Goal: Task Accomplishment & Management: Complete application form

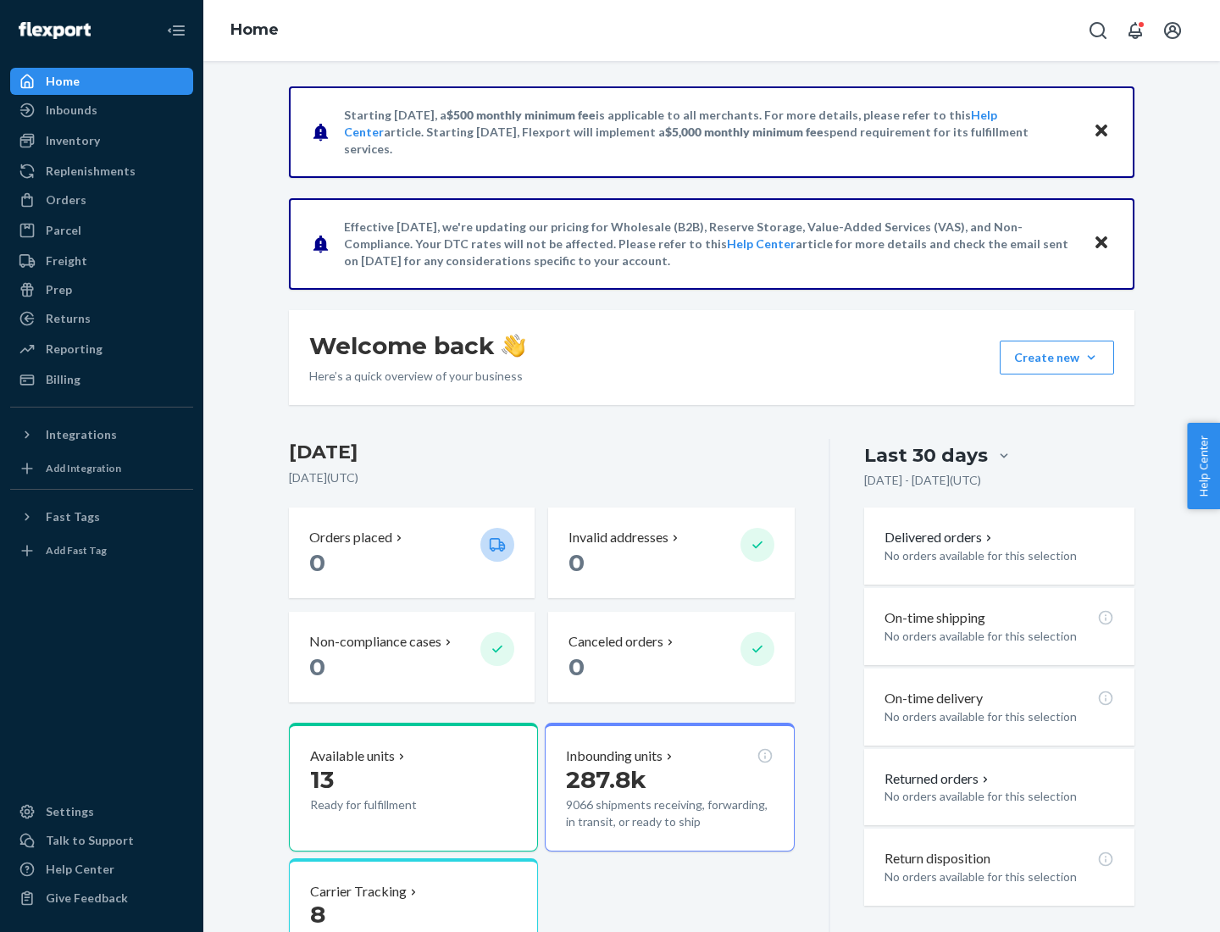
click at [1091, 358] on button "Create new Create new inbound Create new order Create new product" at bounding box center [1057, 358] width 114 height 34
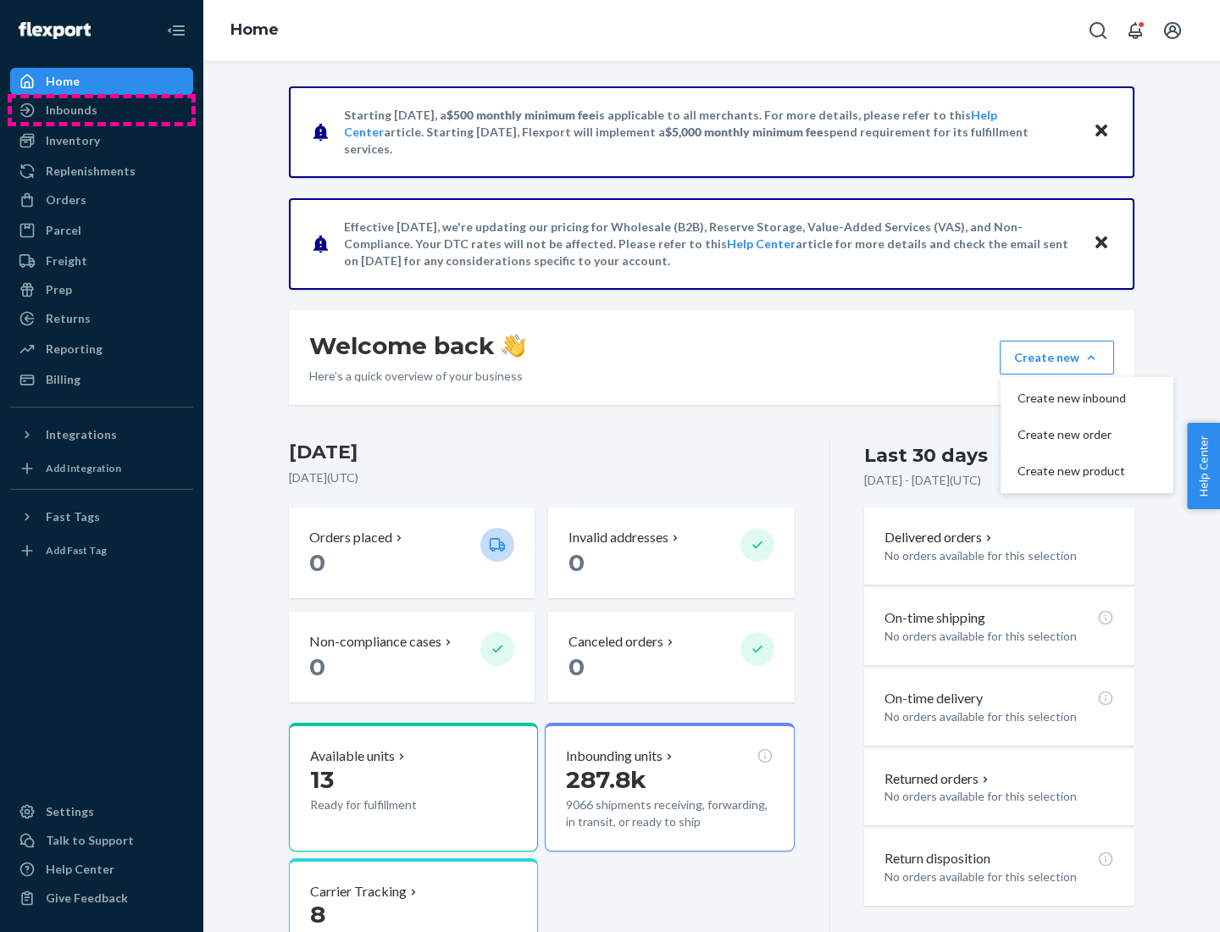
click at [102, 110] on div "Inbounds" at bounding box center [102, 110] width 180 height 24
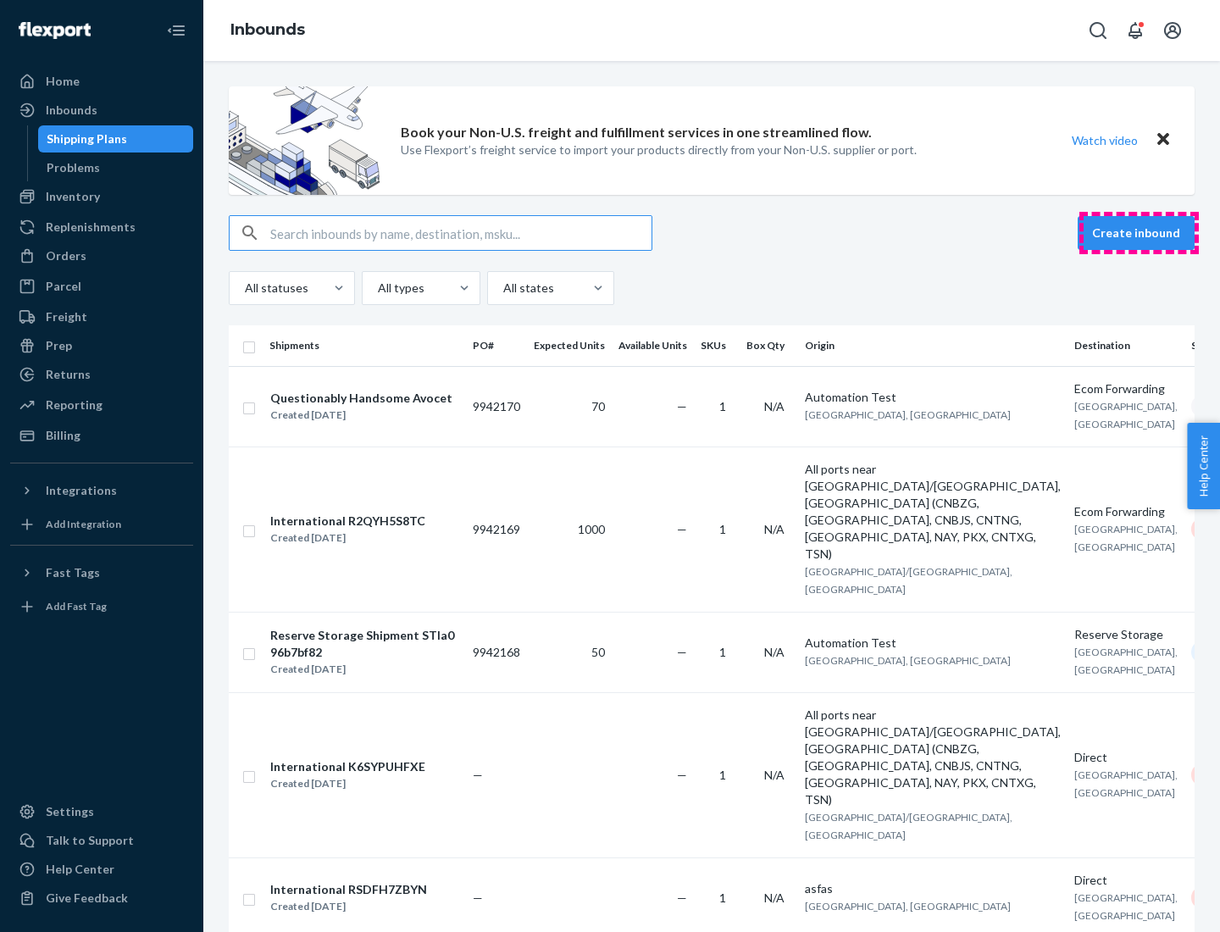
click at [1139, 233] on button "Create inbound" at bounding box center [1136, 233] width 117 height 34
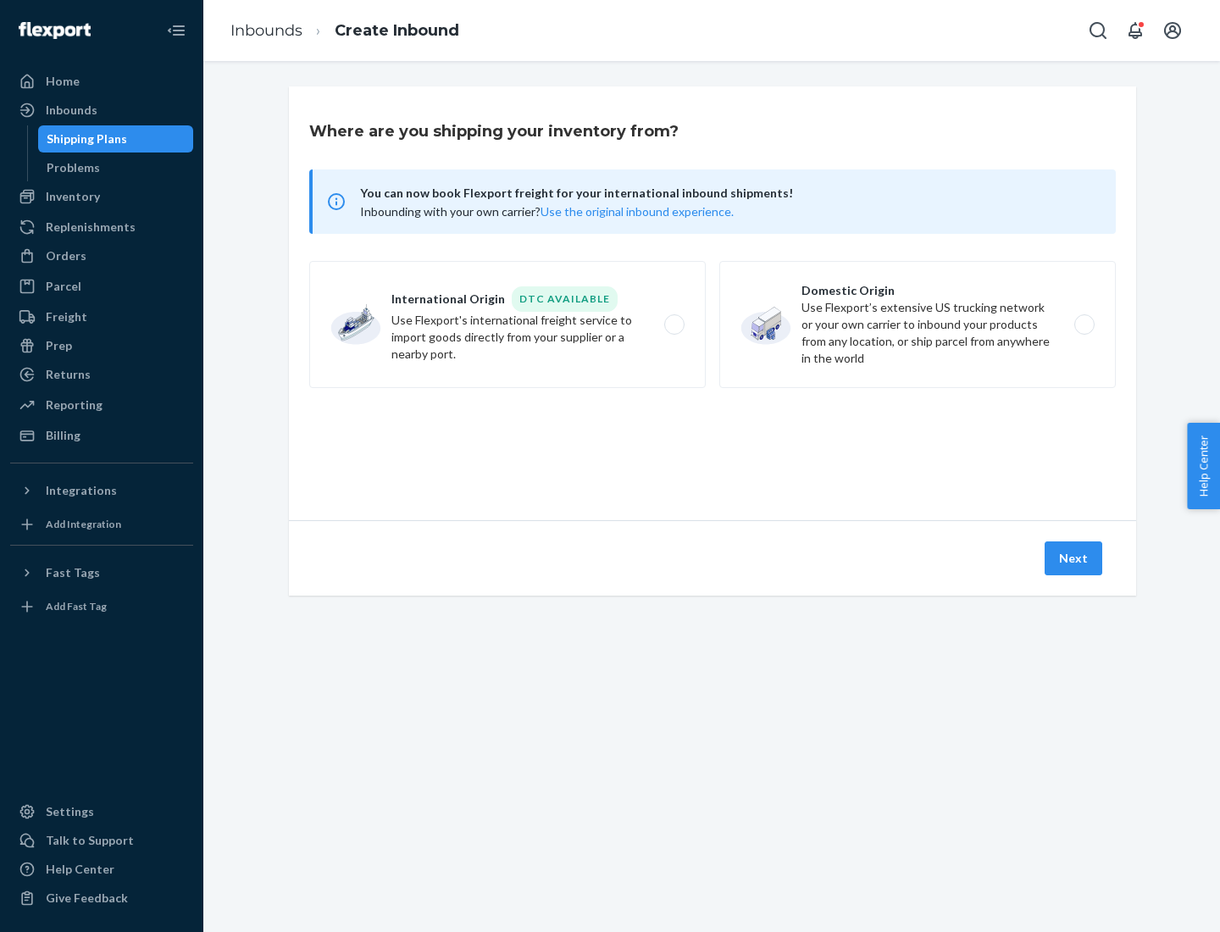
click at [918, 325] on label "Domestic Origin Use Flexport’s extensive US trucking network or your own carrie…" at bounding box center [917, 324] width 397 height 127
click at [1084, 325] on input "Domestic Origin Use Flexport’s extensive US trucking network or your own carrie…" at bounding box center [1089, 324] width 11 height 11
radio input "true"
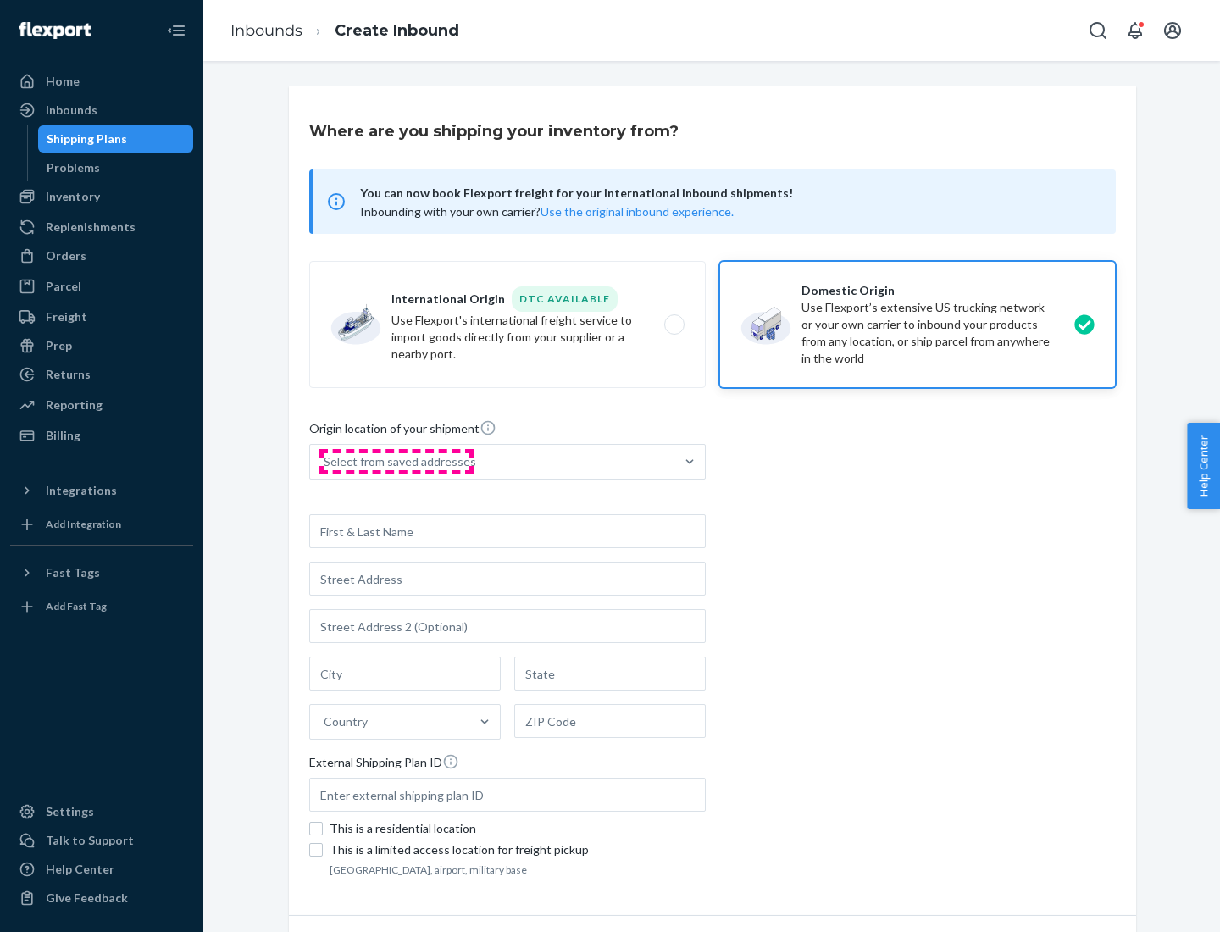
click at [396, 462] on div "Select from saved addresses" at bounding box center [400, 461] width 153 height 17
click at [325, 462] on input "Select from saved addresses" at bounding box center [325, 461] width 2 height 17
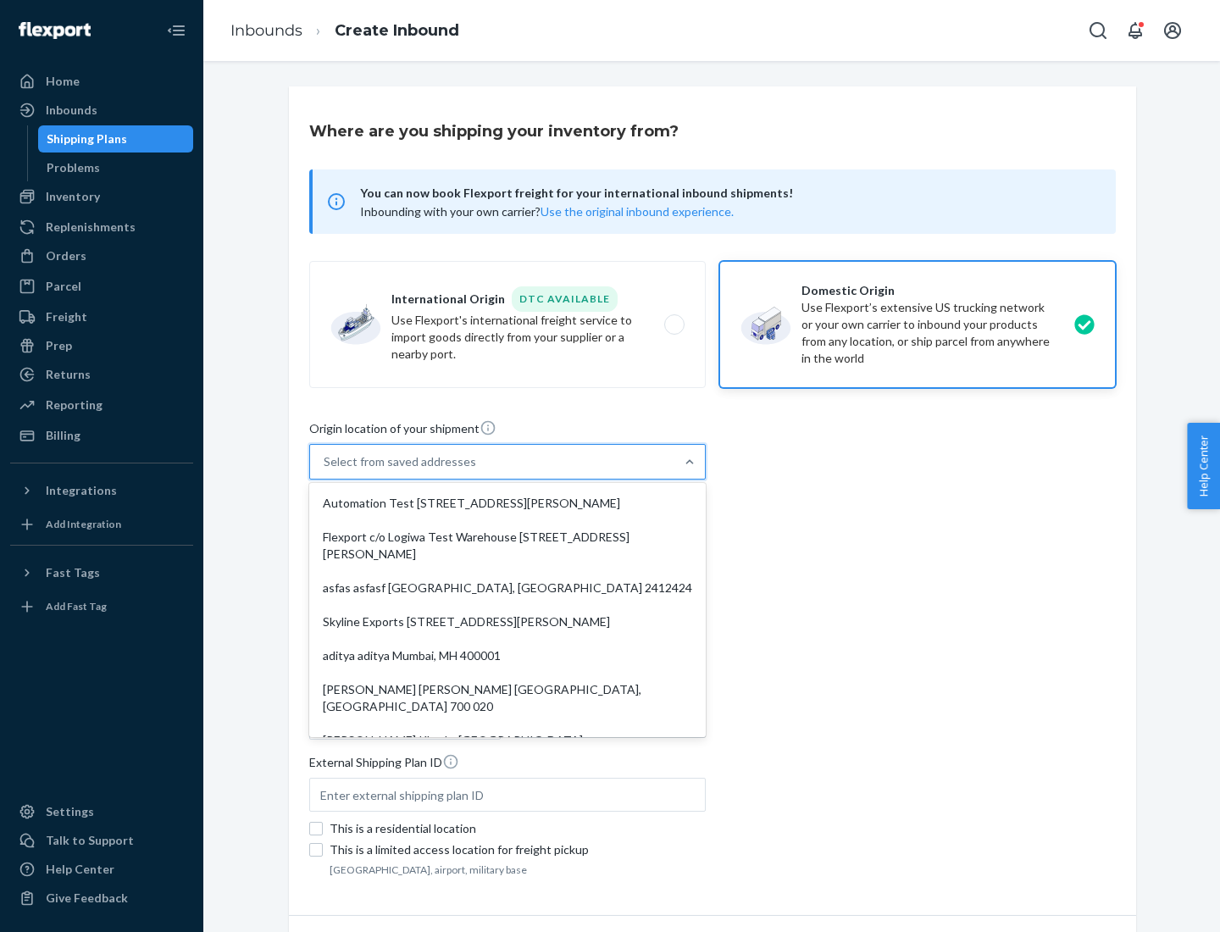
scroll to position [7, 0]
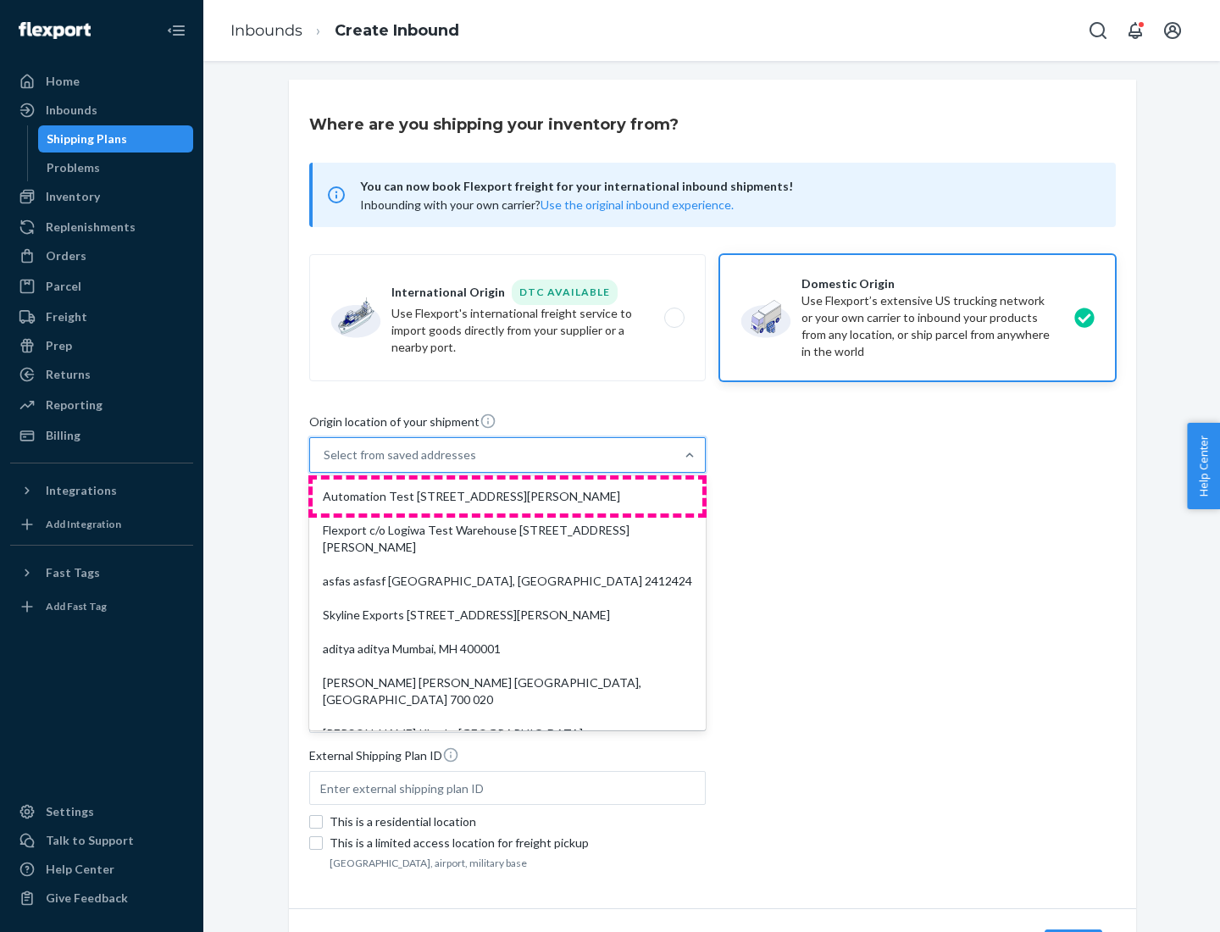
click at [508, 497] on div "Automation Test [STREET_ADDRESS][PERSON_NAME]" at bounding box center [508, 497] width 390 height 34
click at [325, 464] on input "option Automation Test [STREET_ADDRESS][PERSON_NAME]. 9 results available. Use …" at bounding box center [325, 455] width 2 height 17
type input "Automation Test"
type input "9th Floor"
type input "[GEOGRAPHIC_DATA]"
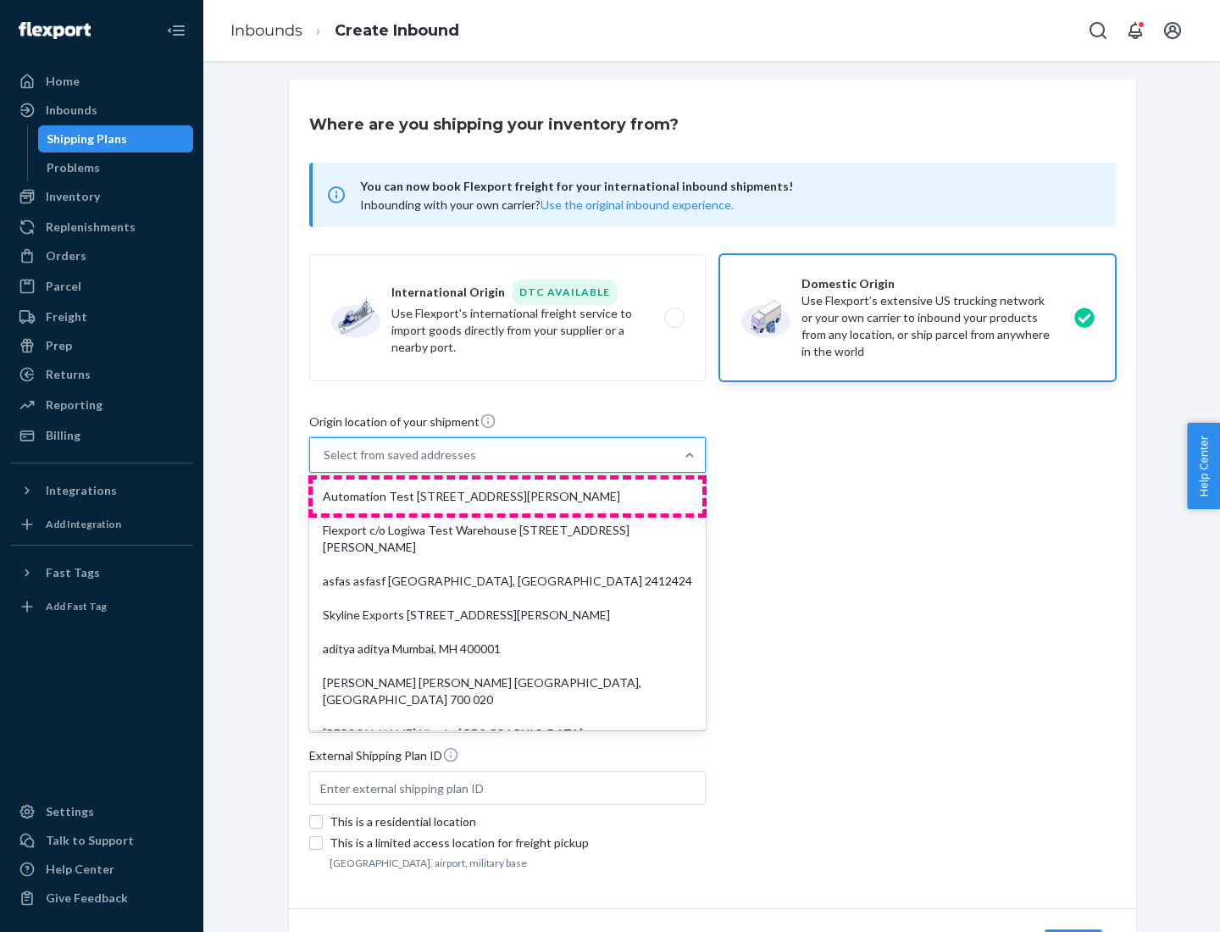
type input "CA"
type input "94104"
type input "[STREET_ADDRESS][PERSON_NAME]"
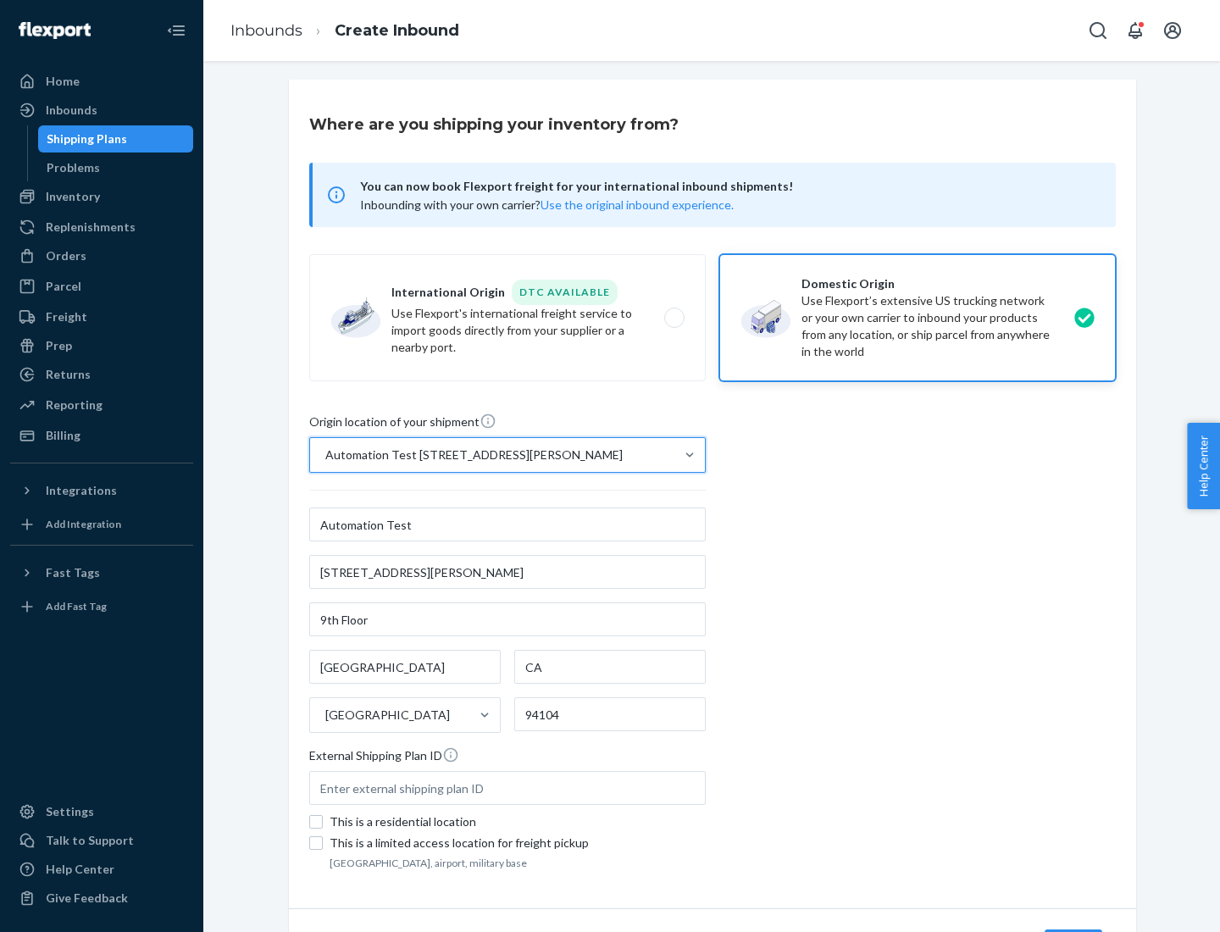
scroll to position [99, 0]
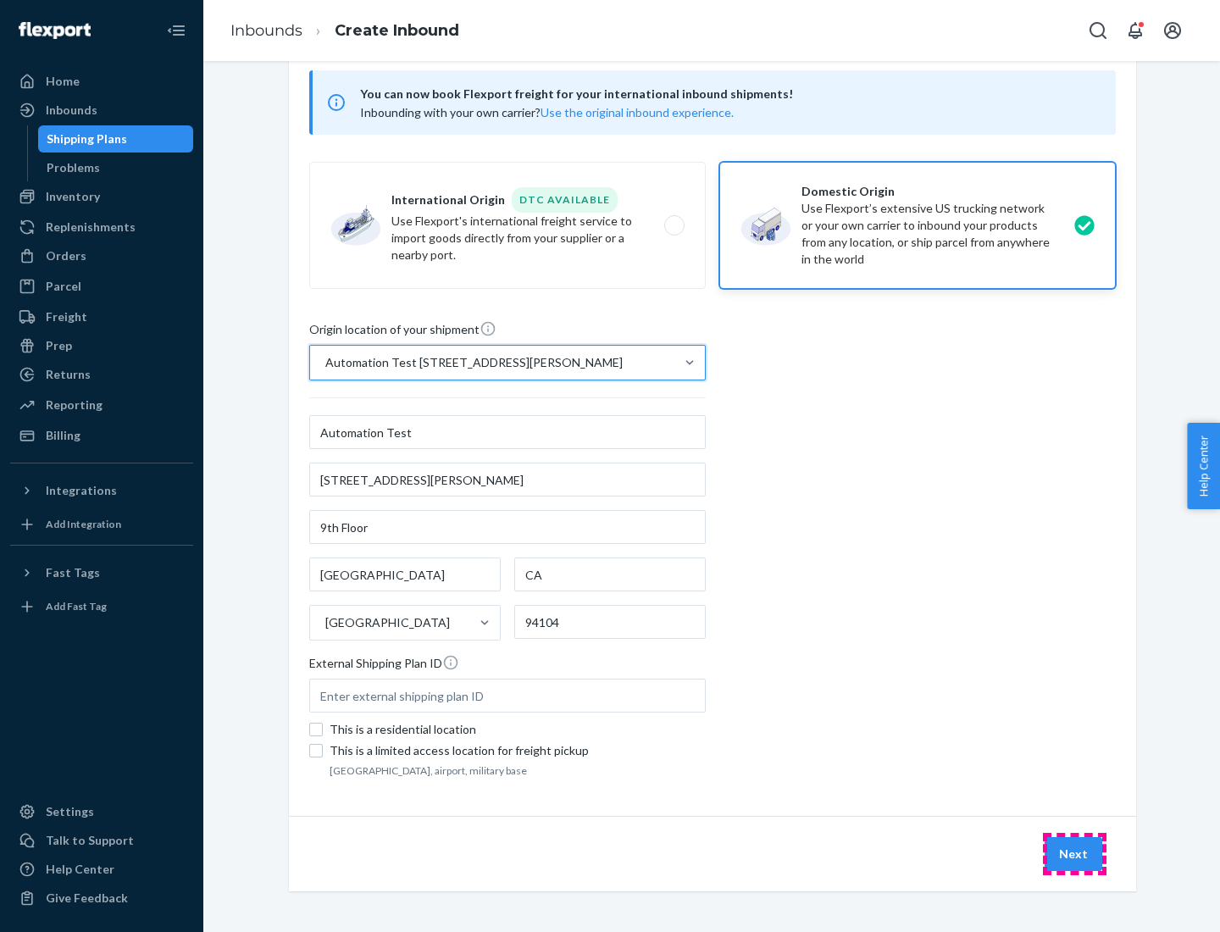
click at [1075, 854] on button "Next" at bounding box center [1074, 854] width 58 height 34
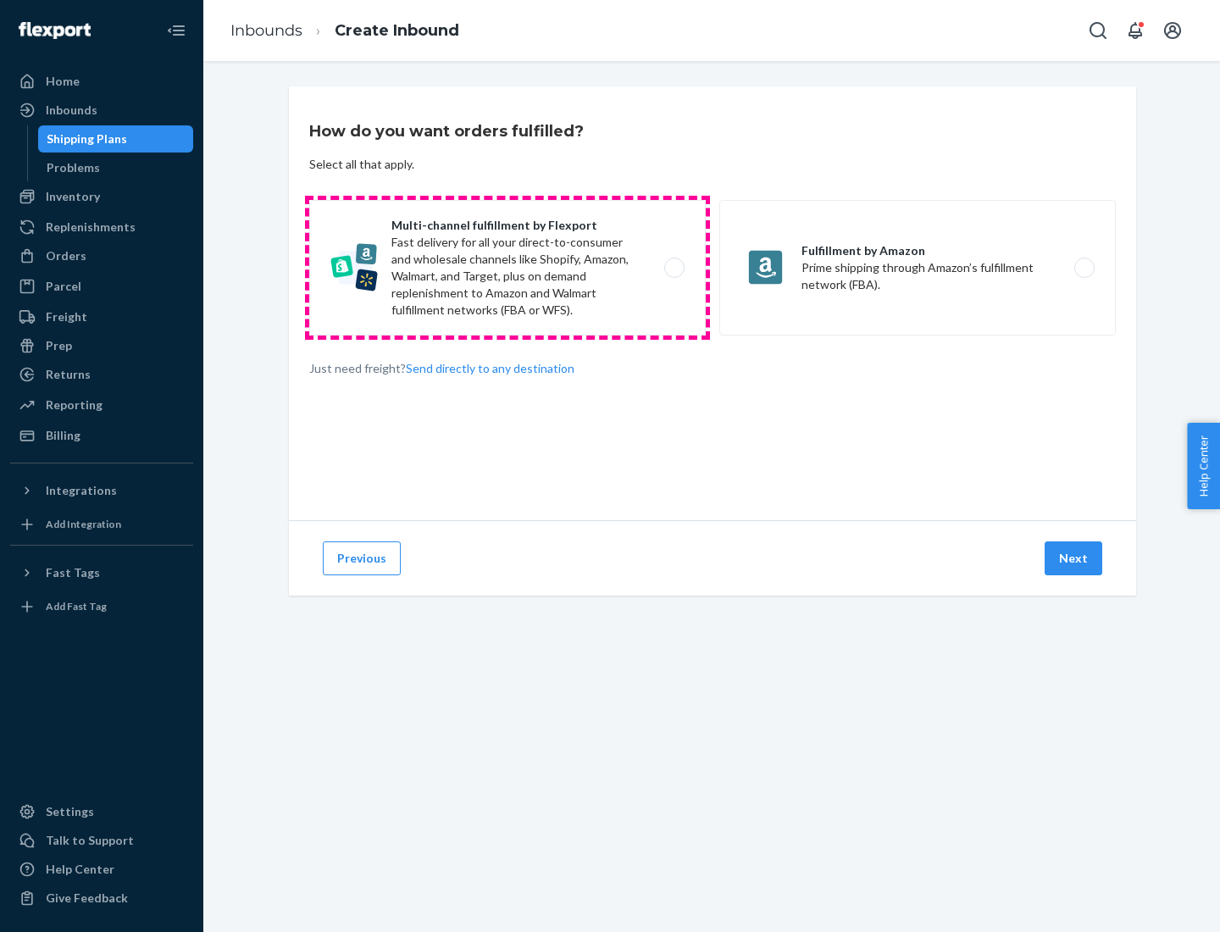
click at [508, 268] on label "Multi-channel fulfillment by Flexport Fast delivery for all your direct-to-cons…" at bounding box center [507, 268] width 397 height 136
click at [674, 268] on input "Multi-channel fulfillment by Flexport Fast delivery for all your direct-to-cons…" at bounding box center [679, 268] width 11 height 11
radio input "true"
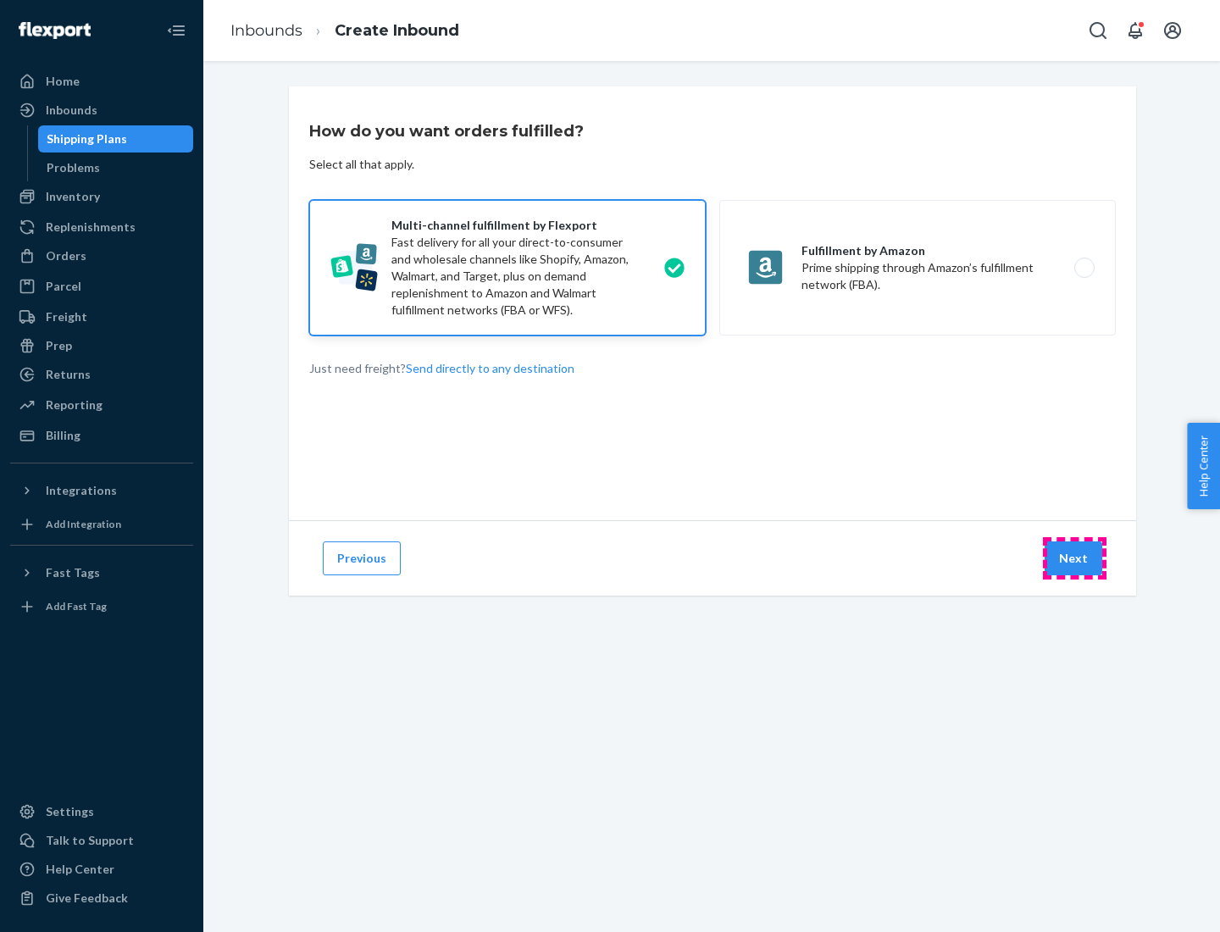
click at [1075, 558] on button "Next" at bounding box center [1074, 559] width 58 height 34
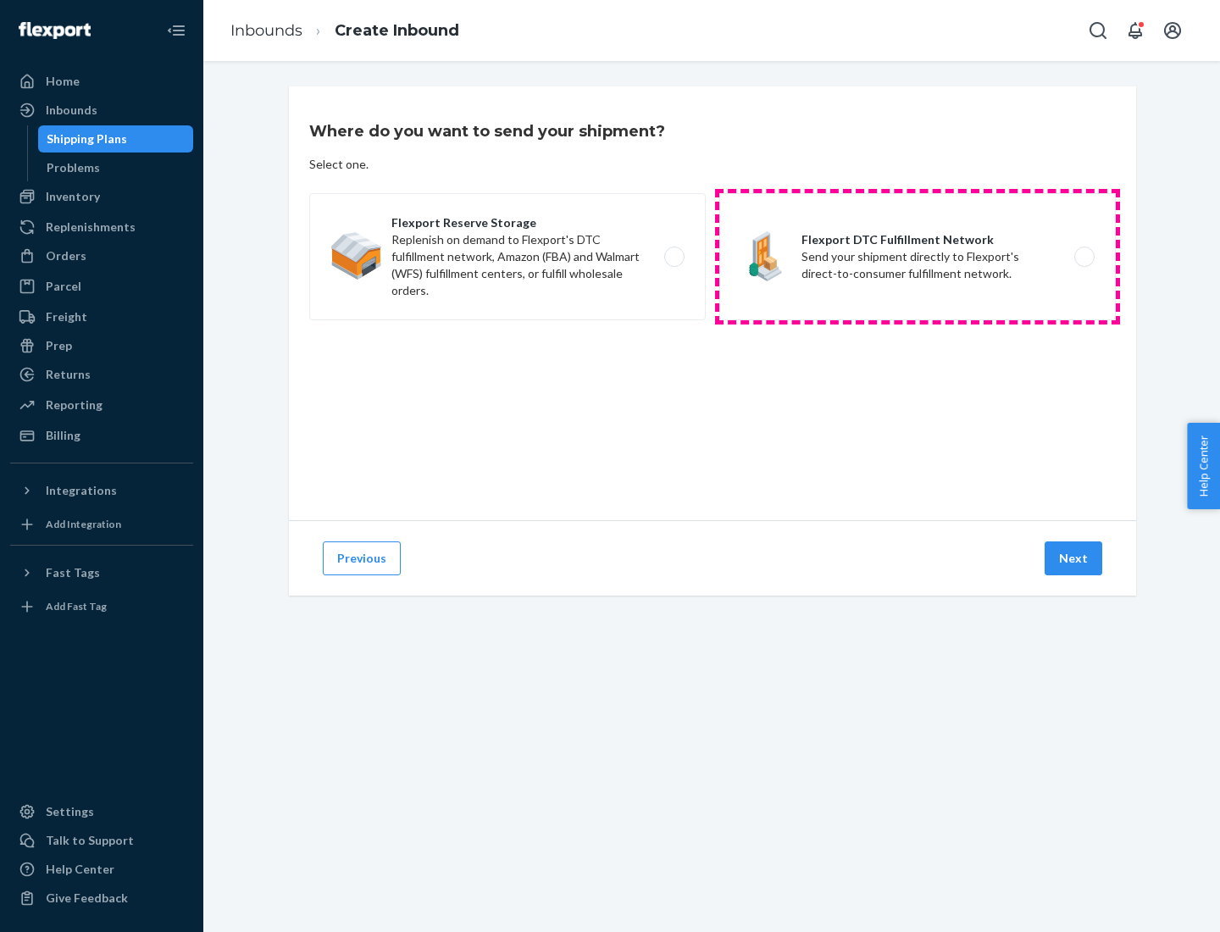
click at [918, 257] on label "Flexport DTC Fulfillment Network Send your shipment directly to Flexport's dire…" at bounding box center [917, 256] width 397 height 127
click at [1084, 257] on input "Flexport DTC Fulfillment Network Send your shipment directly to Flexport's dire…" at bounding box center [1089, 257] width 11 height 11
radio input "true"
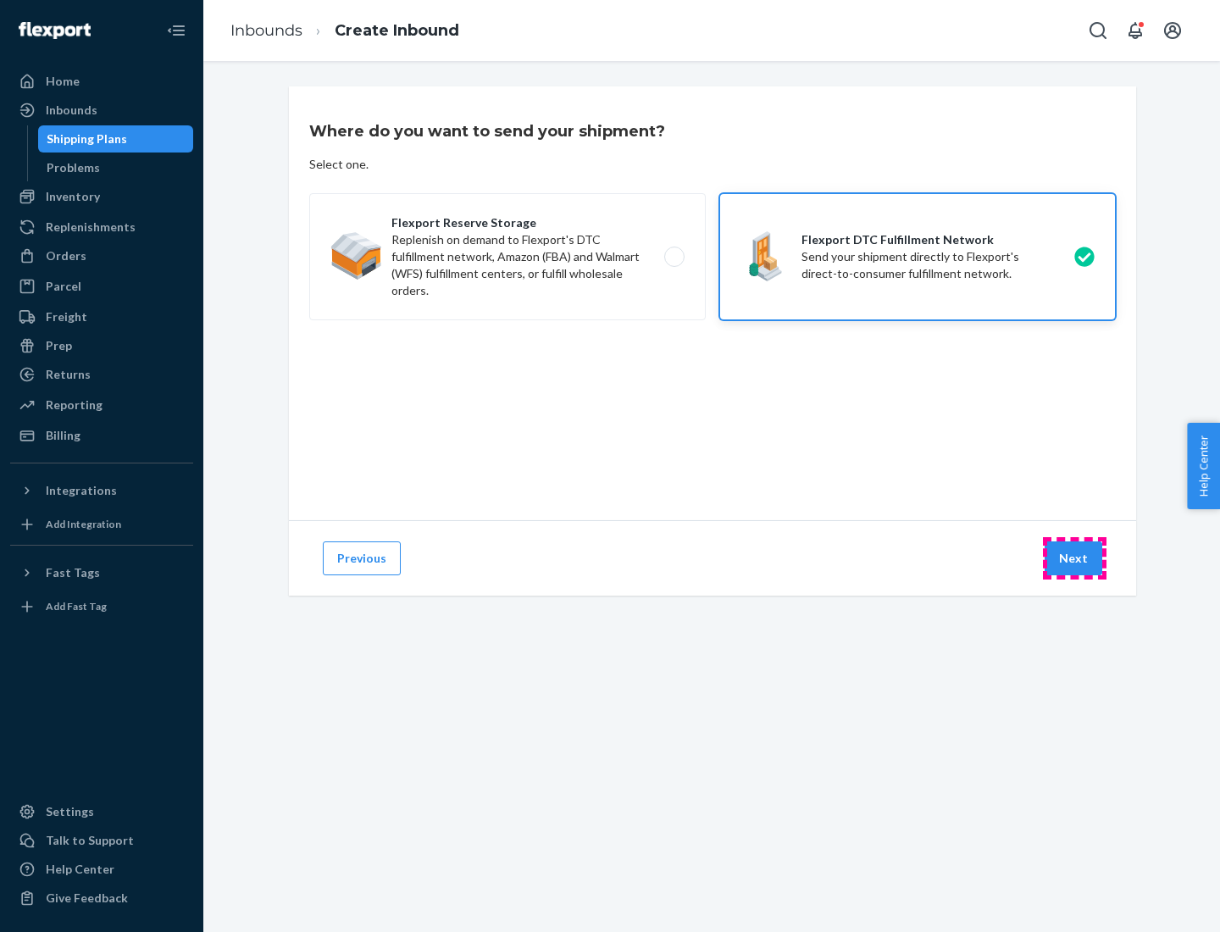
click at [1075, 558] on button "Next" at bounding box center [1074, 559] width 58 height 34
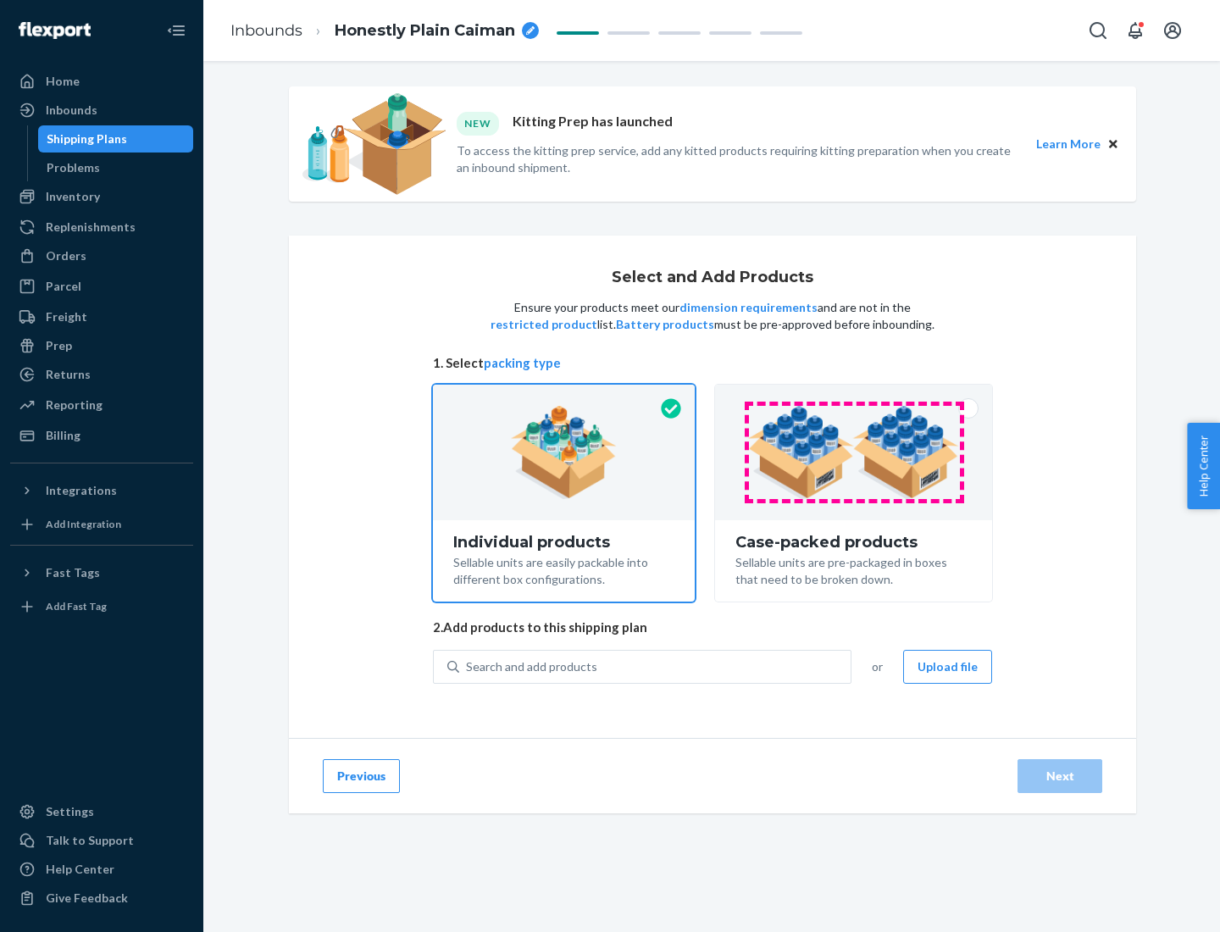
click at [854, 453] on img at bounding box center [853, 452] width 211 height 93
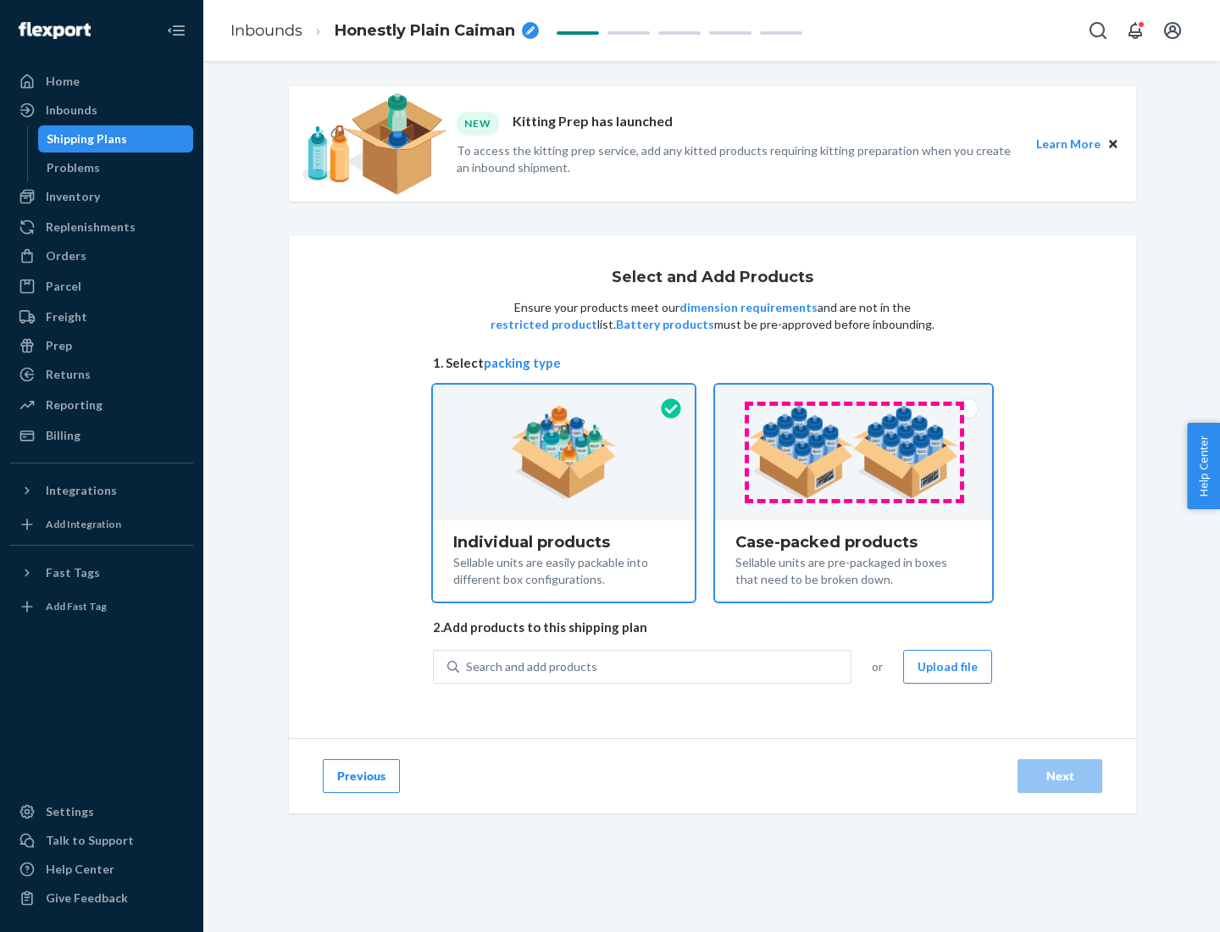
click at [854, 396] on input "Case-packed products Sellable units are pre-packaged in boxes that need to be b…" at bounding box center [853, 390] width 11 height 11
radio input "true"
radio input "false"
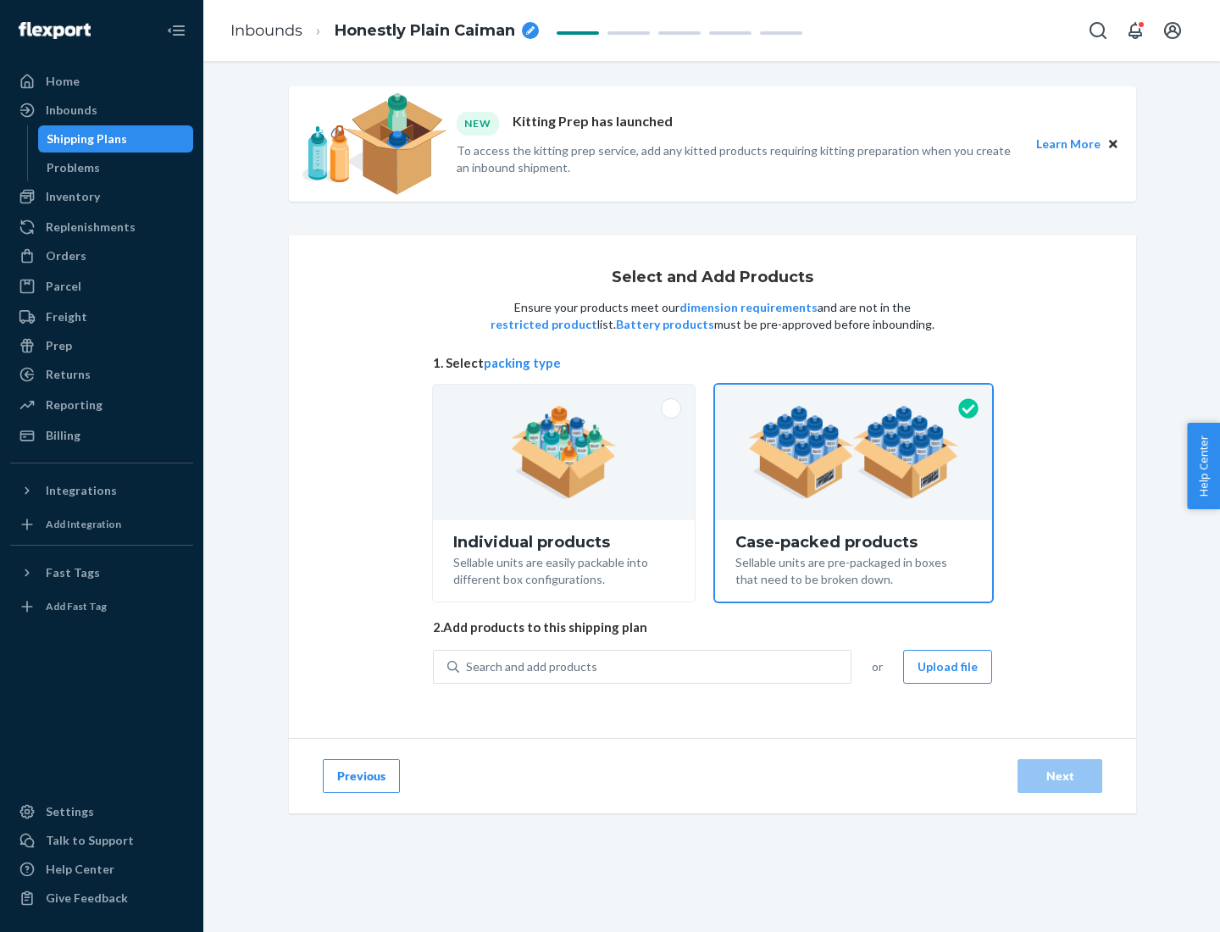
click at [656, 666] on div "Search and add products" at bounding box center [655, 667] width 392 height 31
click at [468, 666] on input "Search and add products" at bounding box center [467, 666] width 2 height 17
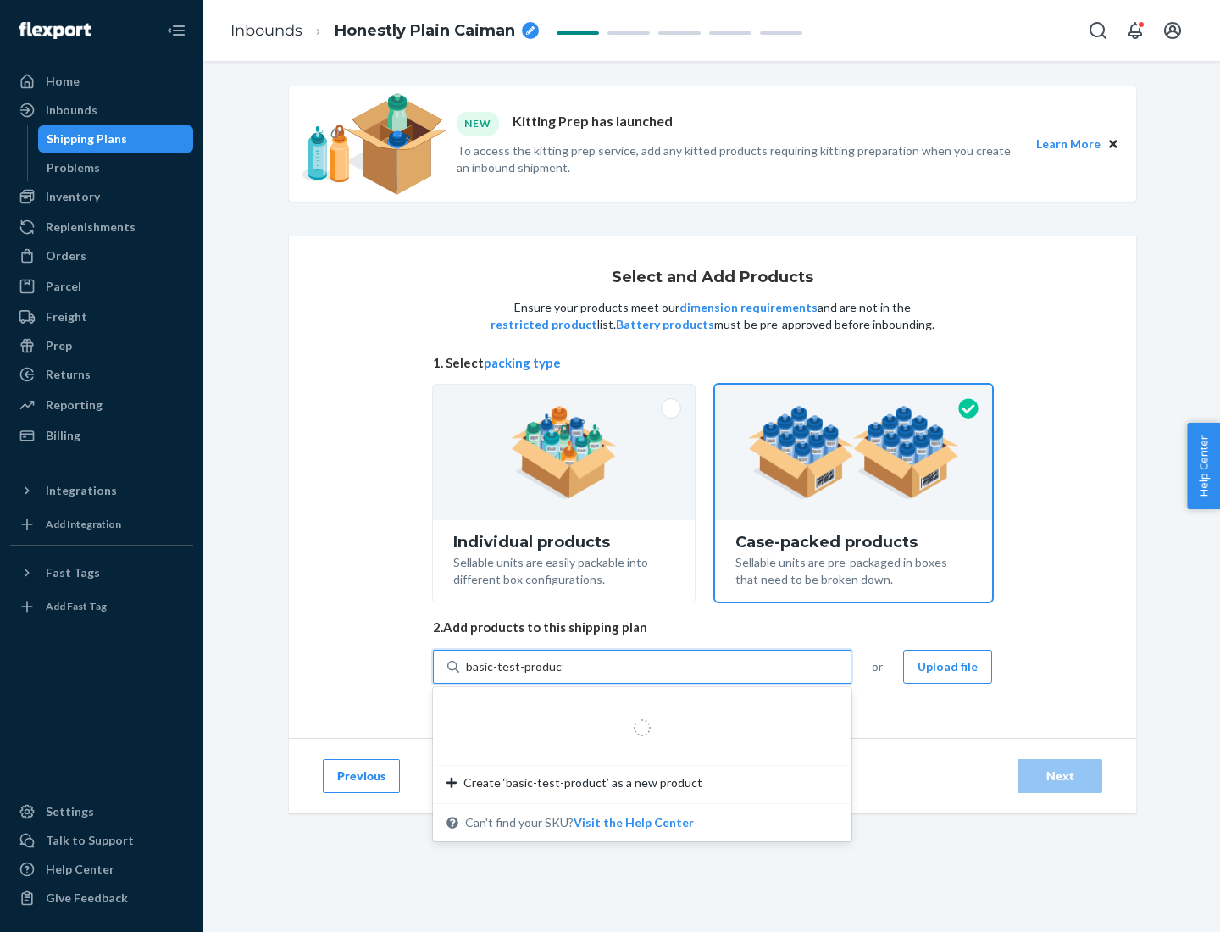
type input "basic-test-product-1"
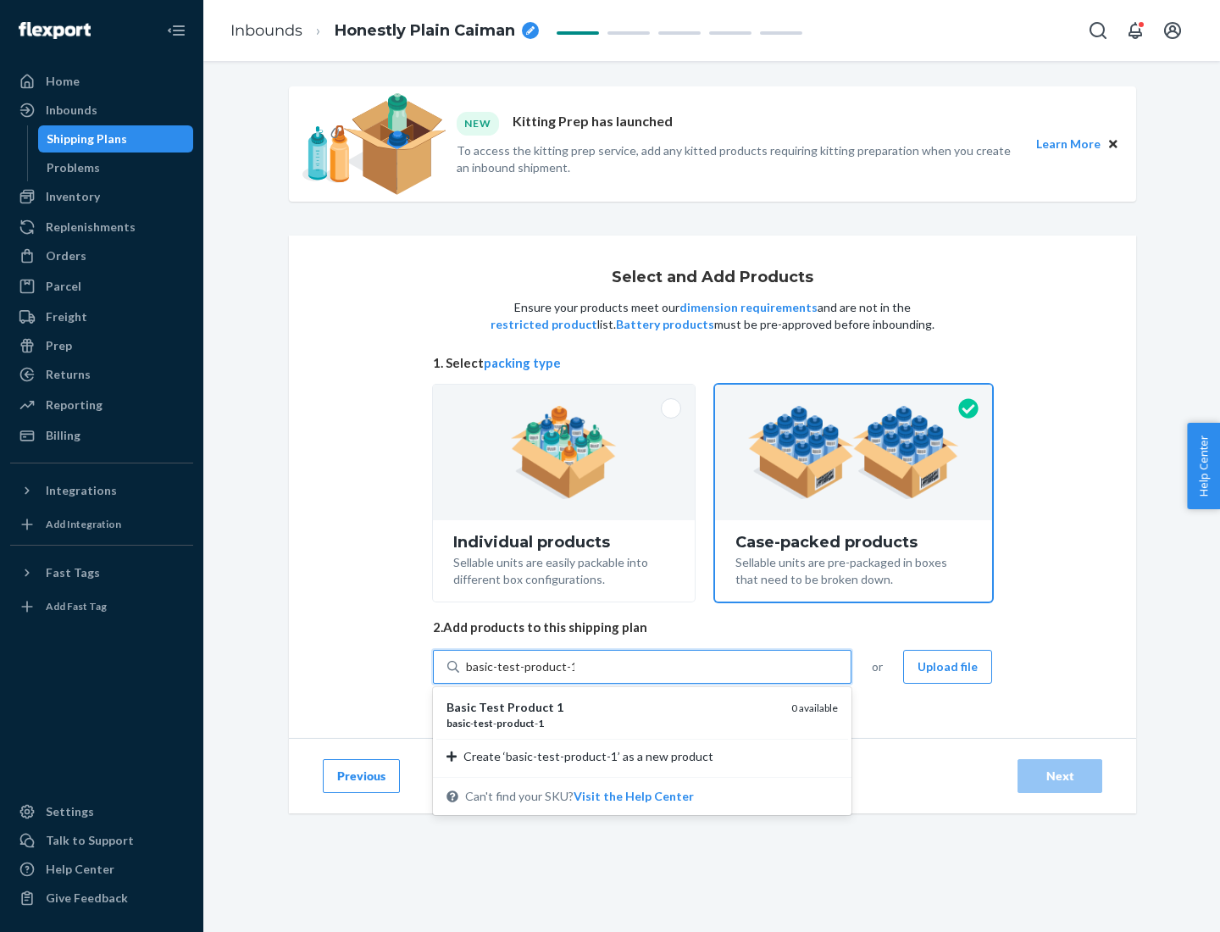
click at [613, 723] on div "basic - test - product - 1" at bounding box center [612, 723] width 331 height 14
click at [575, 675] on input "basic-test-product-1" at bounding box center [520, 666] width 108 height 17
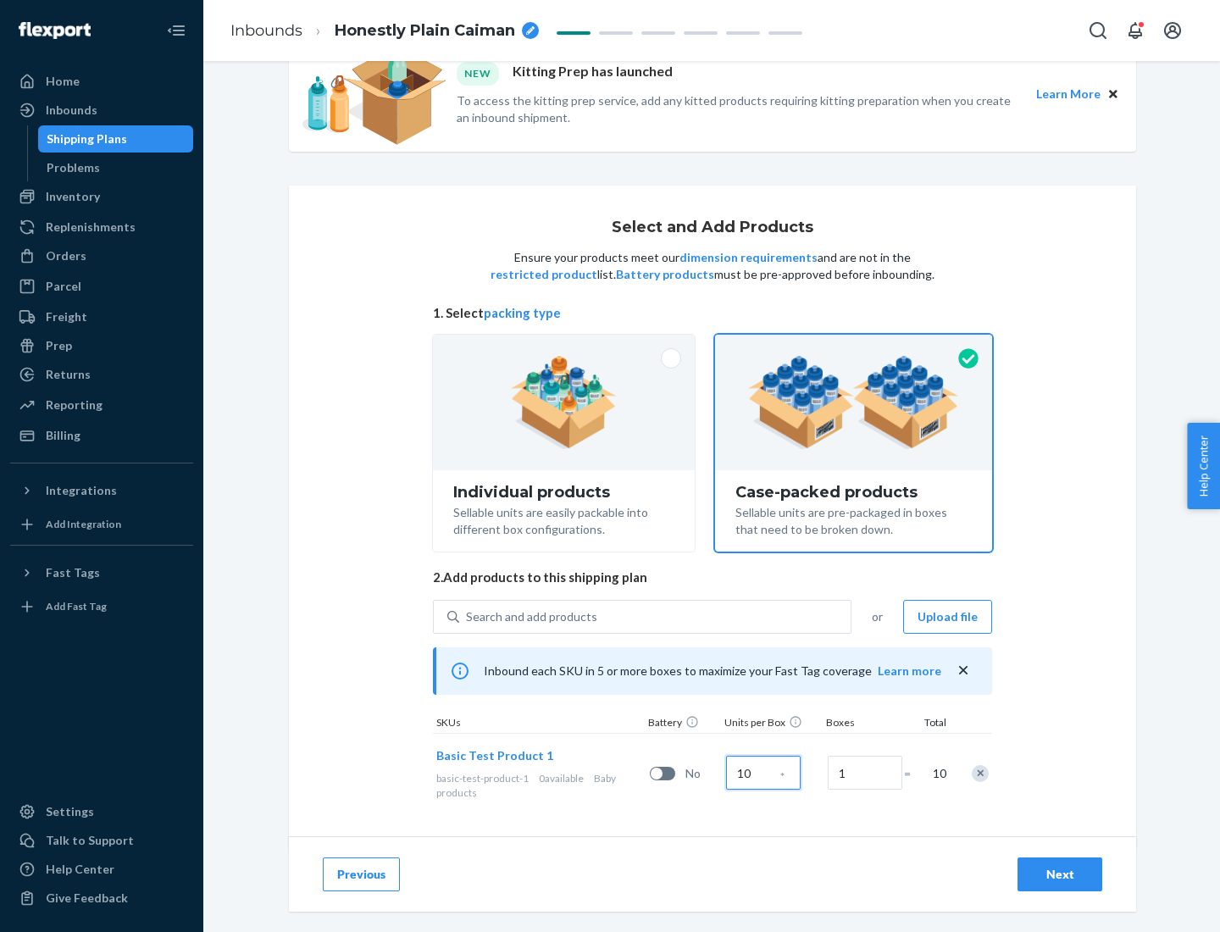
scroll to position [61, 0]
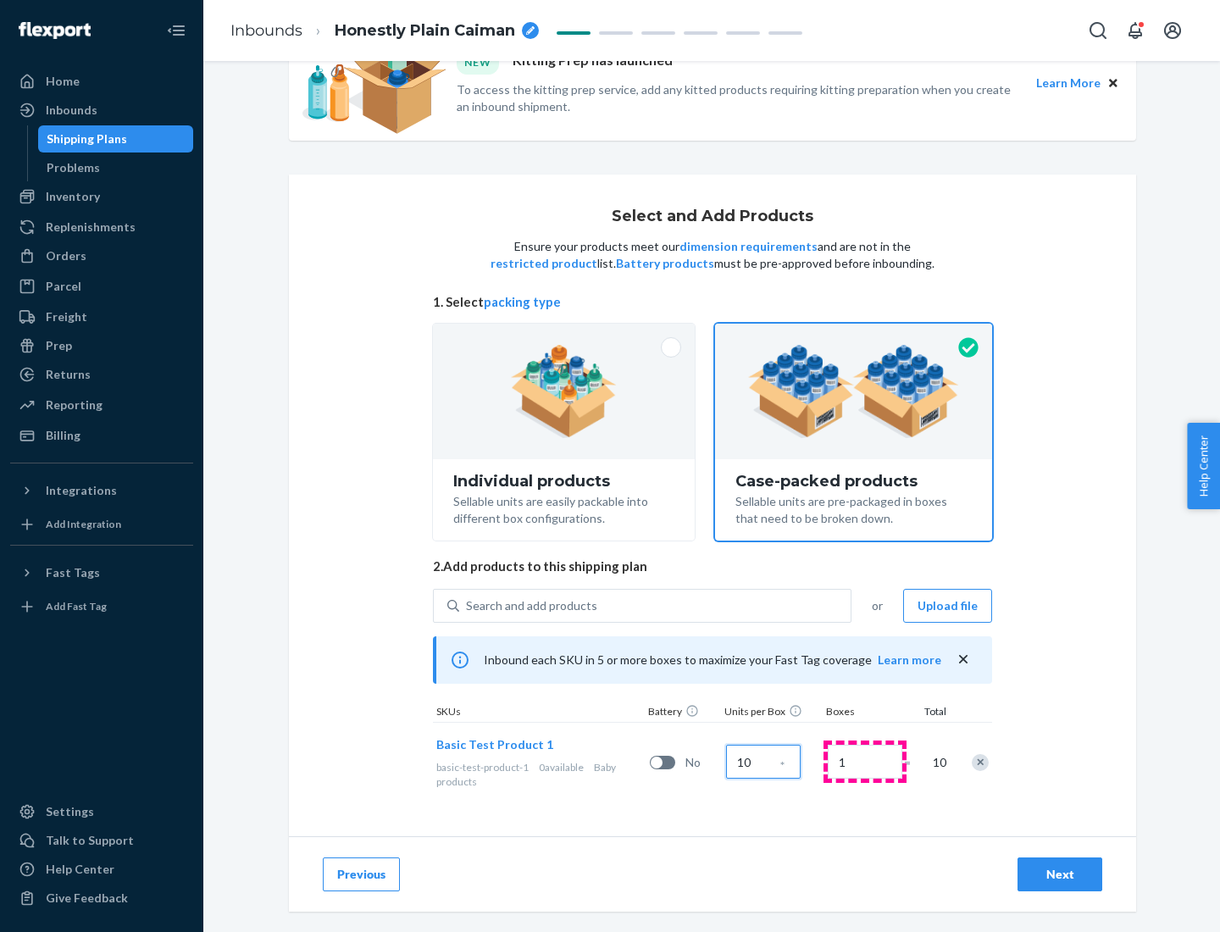
type input "10"
type input "7"
click at [1060, 875] on div "Next" at bounding box center [1060, 874] width 56 height 17
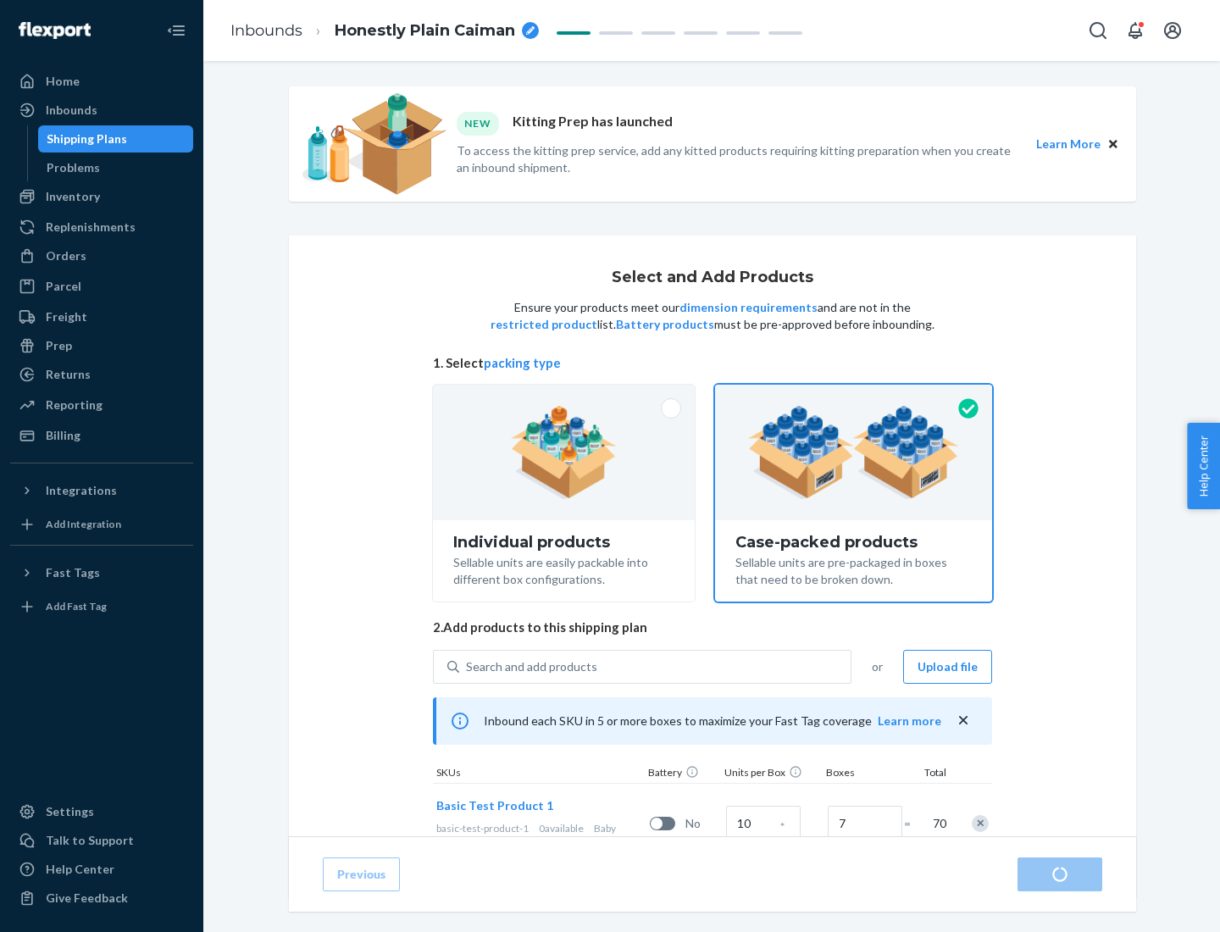
radio input "true"
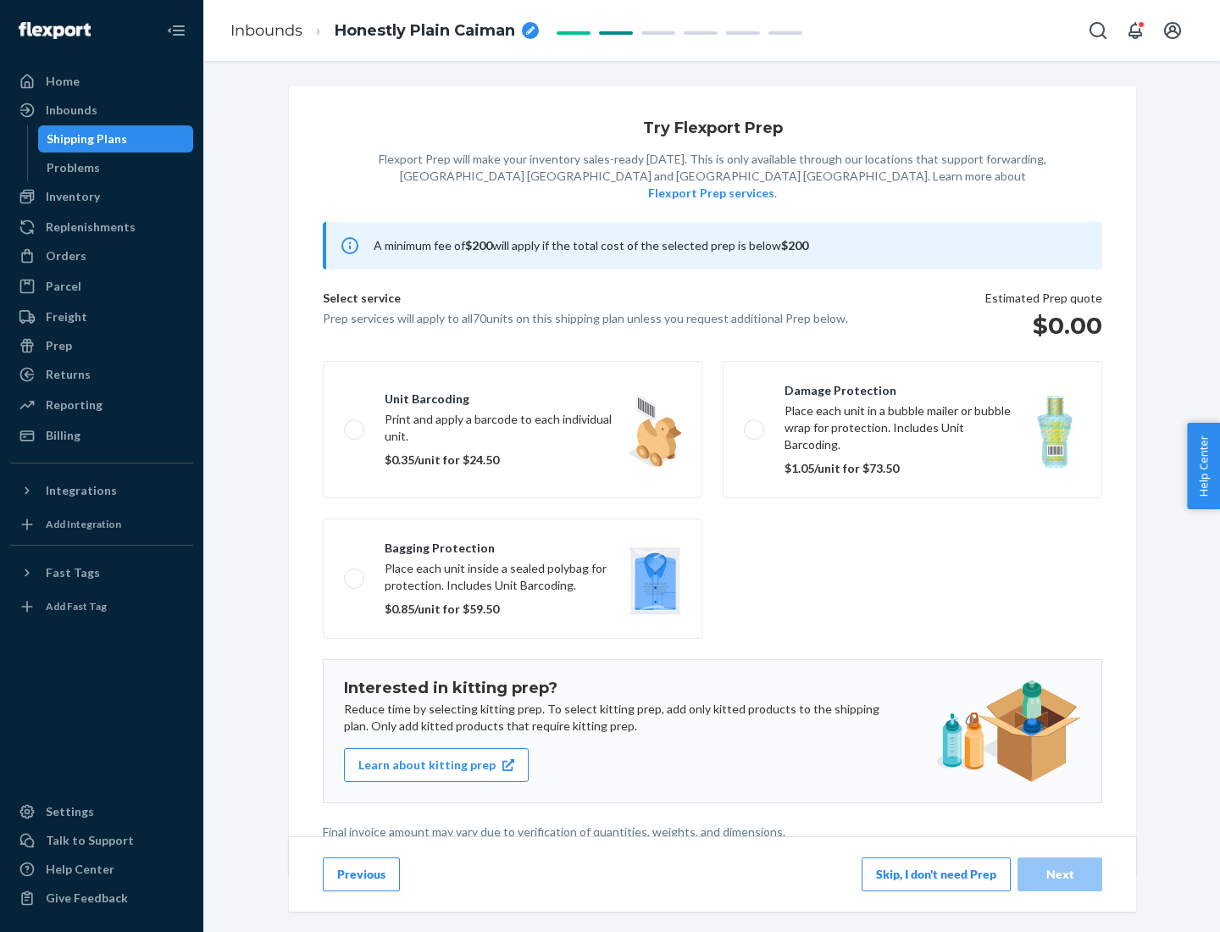
scroll to position [4, 0]
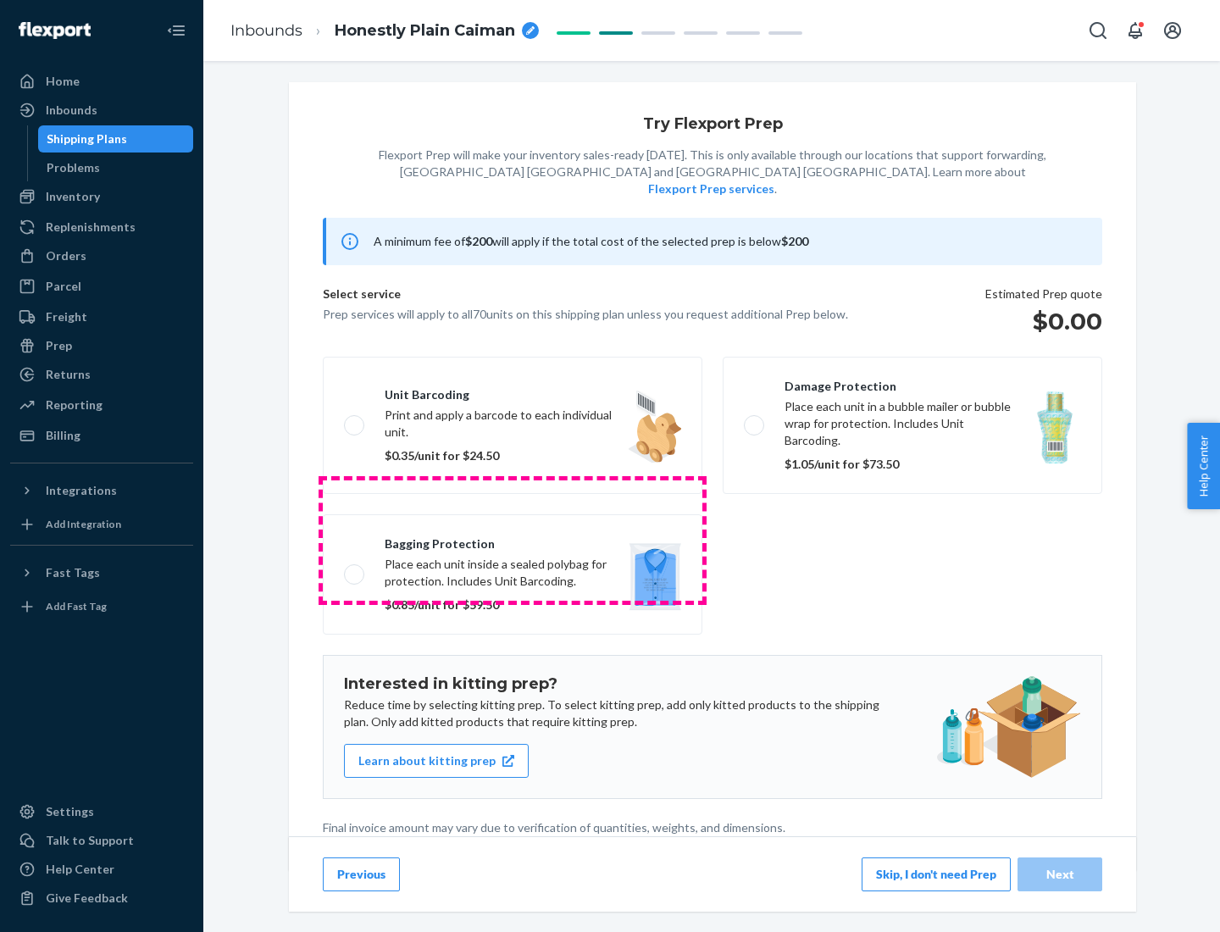
click at [513, 540] on label "Bagging protection Place each unit inside a sealed polybag for protection. Incl…" at bounding box center [513, 574] width 380 height 120
click at [355, 569] on input "Bagging protection Place each unit inside a sealed polybag for protection. Incl…" at bounding box center [349, 574] width 11 height 11
checkbox input "true"
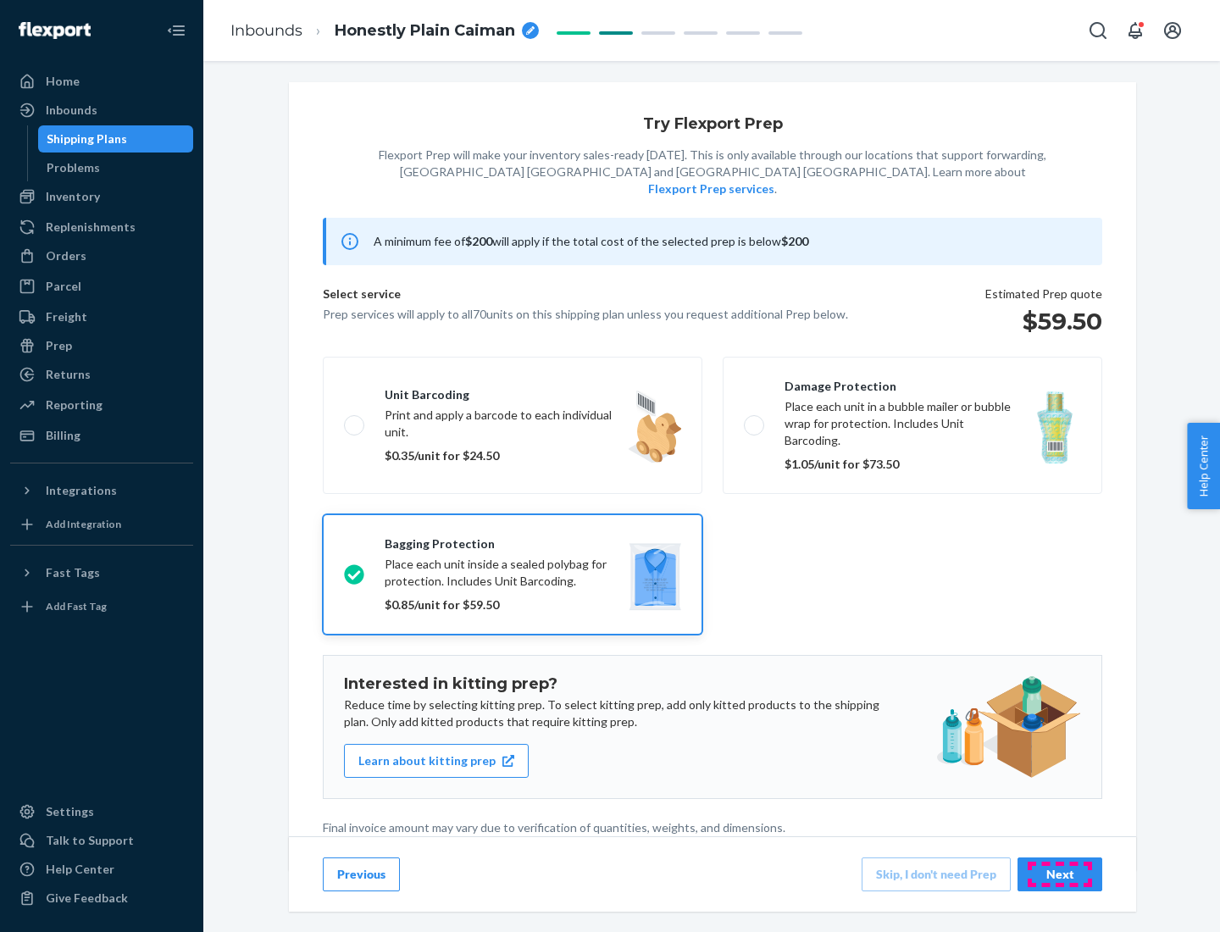
click at [1060, 874] on div "Next" at bounding box center [1060, 874] width 56 height 17
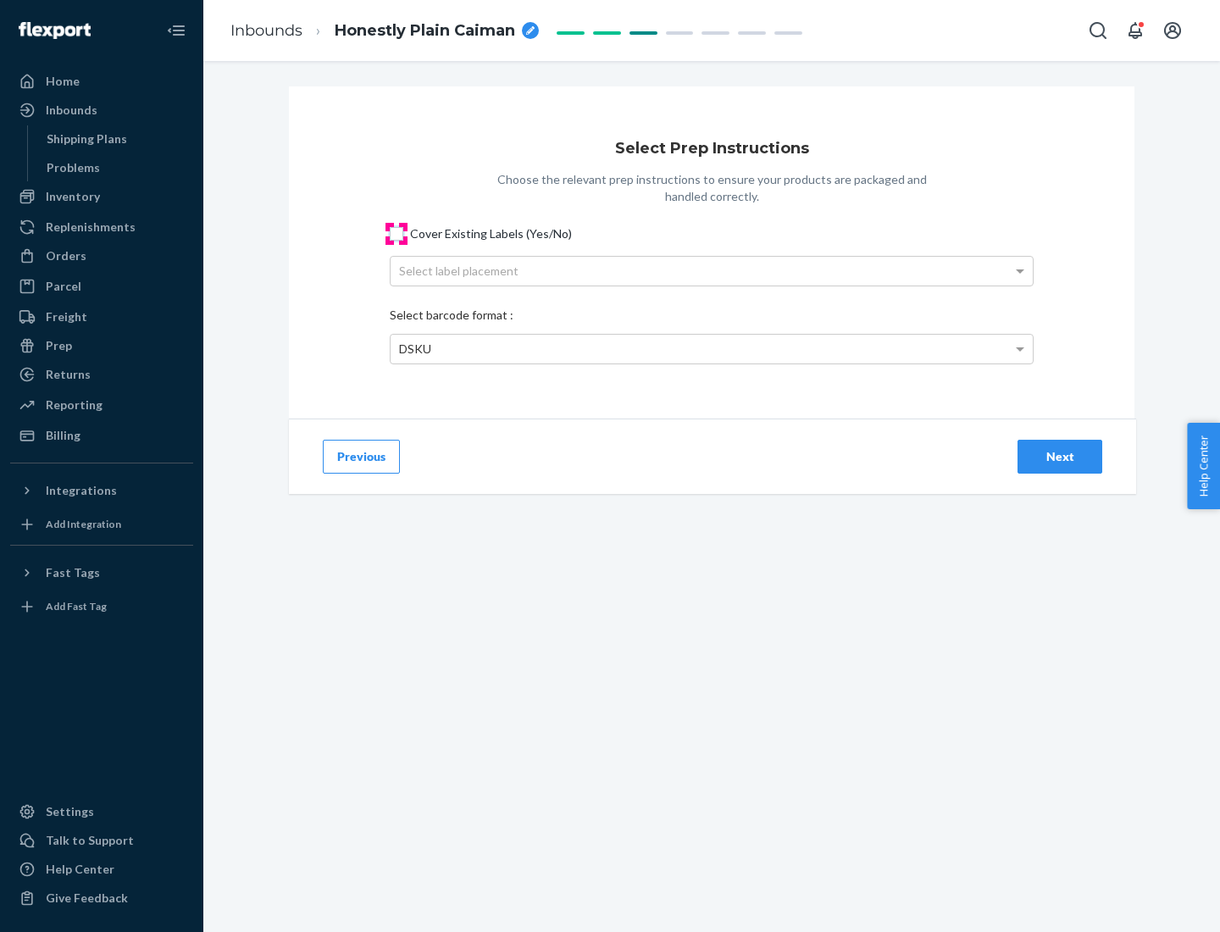
click at [397, 233] on input "Cover Existing Labels (Yes/No)" at bounding box center [397, 234] width 14 height 14
checkbox input "true"
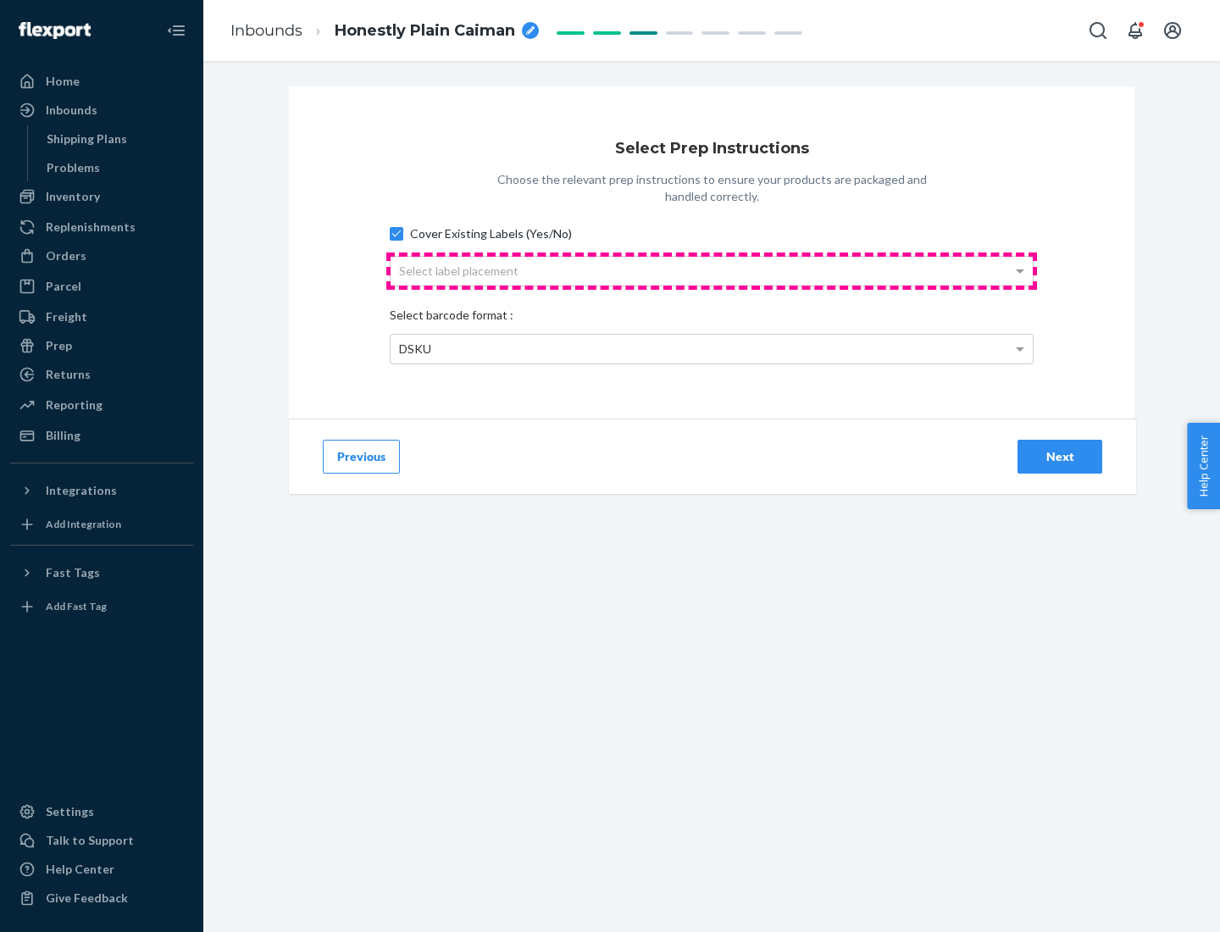
click at [712, 270] on div "Select label placement" at bounding box center [712, 271] width 642 height 29
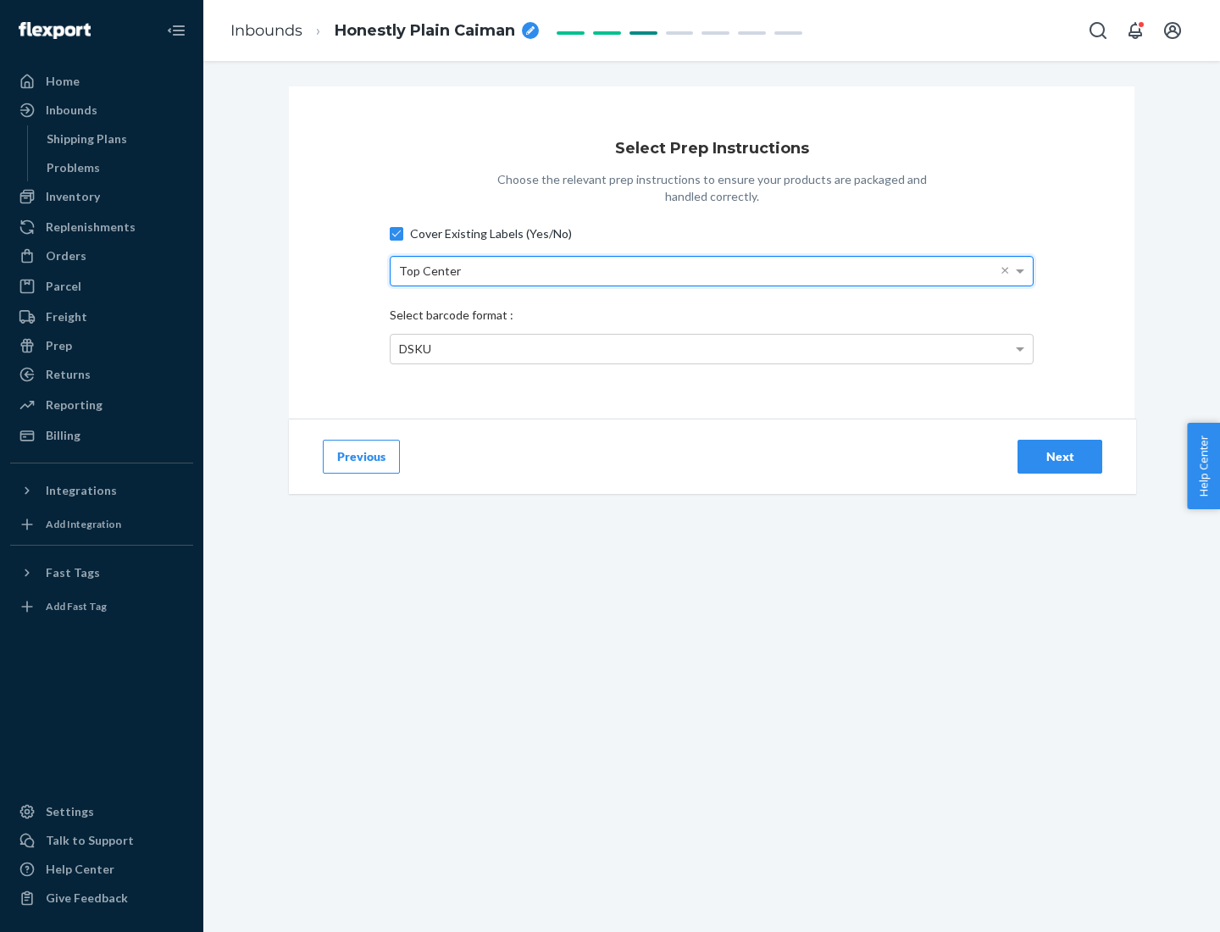
click at [712, 348] on div "DSKU" at bounding box center [712, 349] width 642 height 29
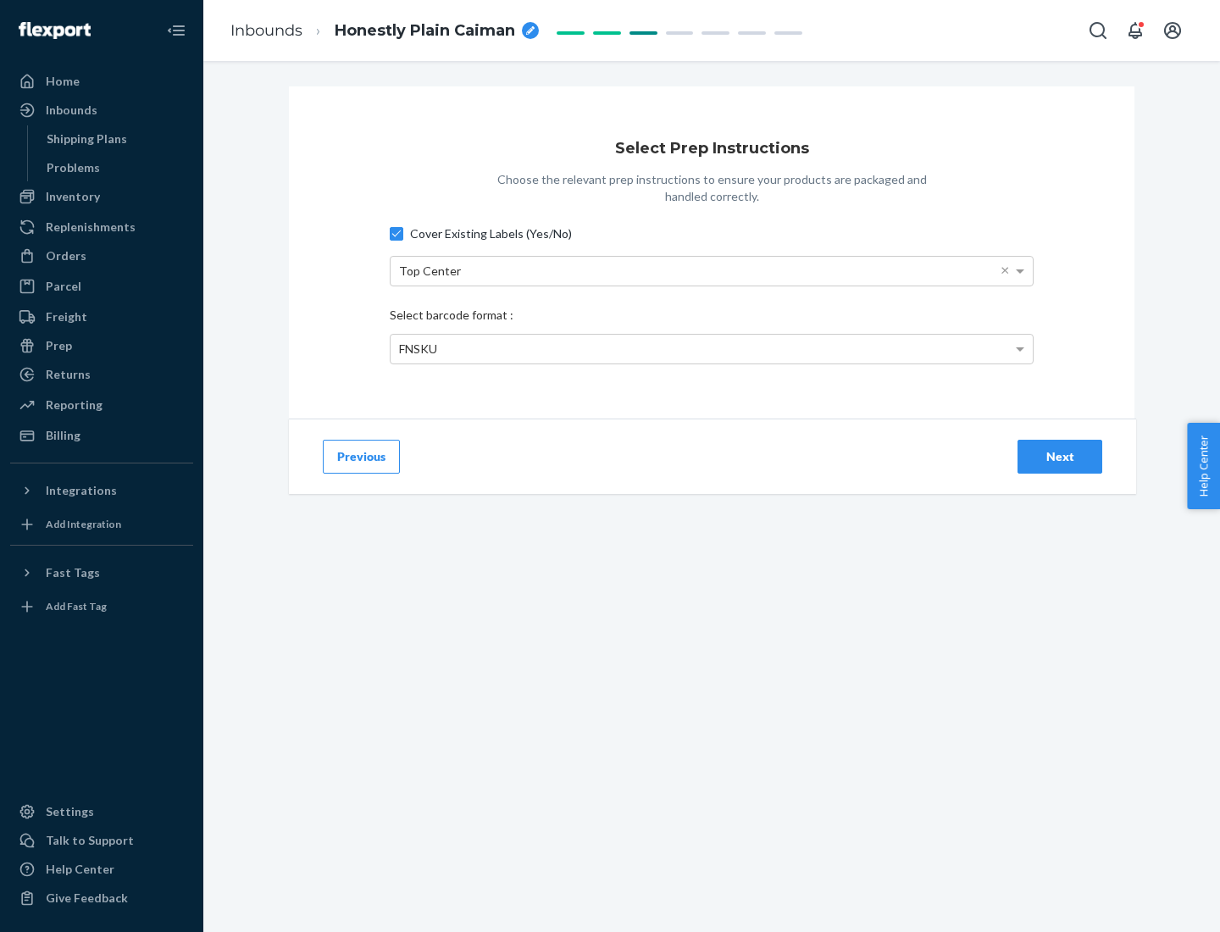
click at [1060, 456] on div "Next" at bounding box center [1060, 456] width 56 height 17
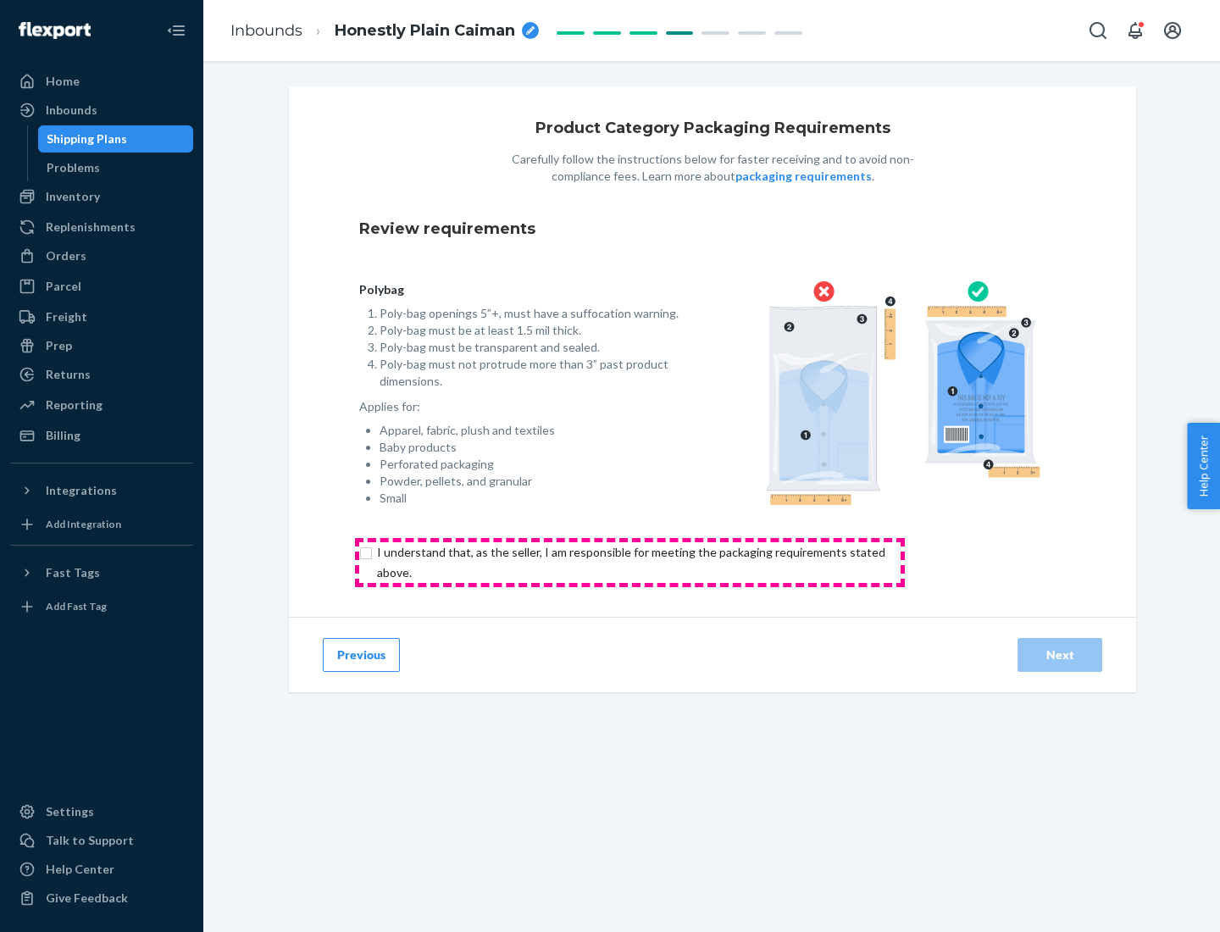
click at [630, 562] on input "checkbox" at bounding box center [641, 562] width 564 height 41
checkbox input "true"
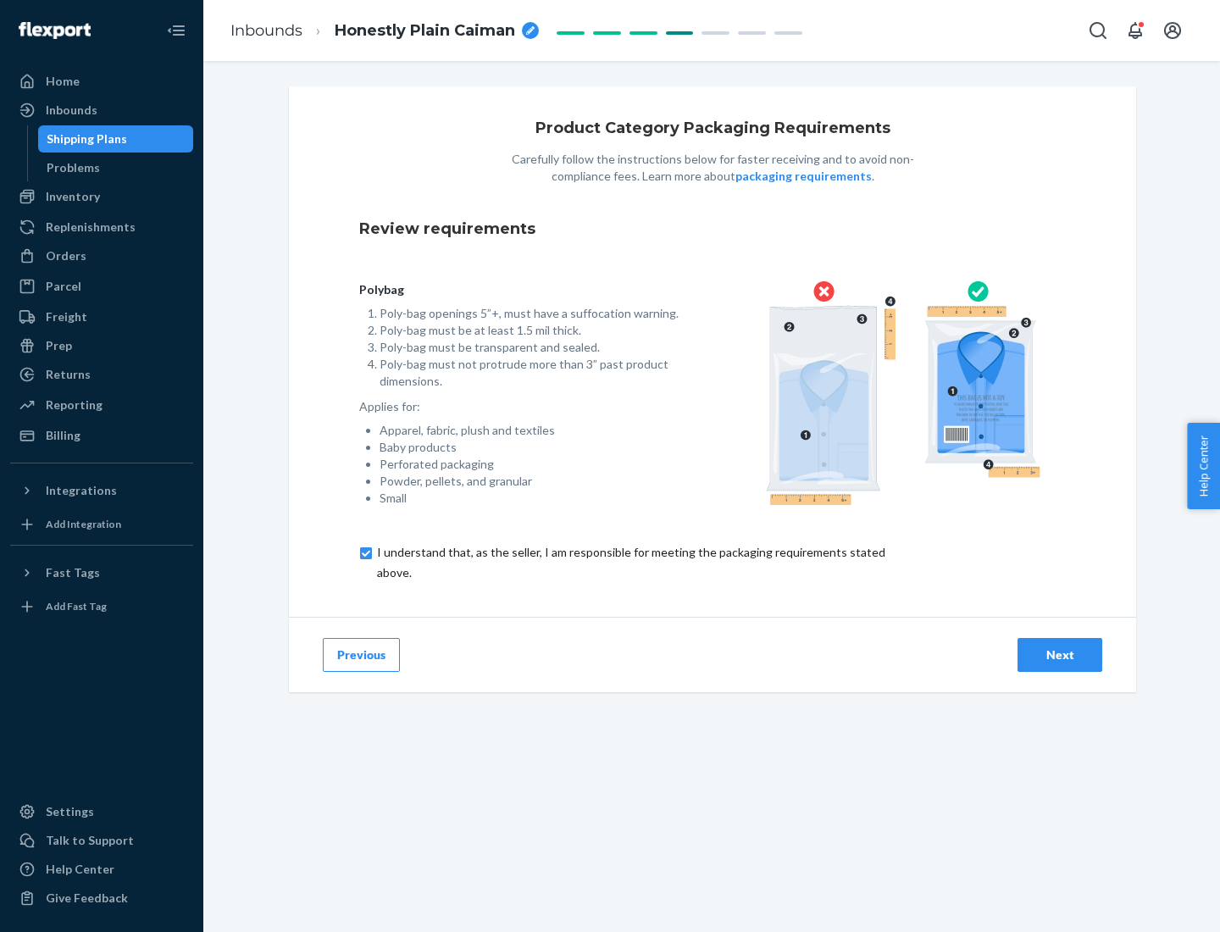
click at [1060, 654] on div "Next" at bounding box center [1060, 655] width 56 height 17
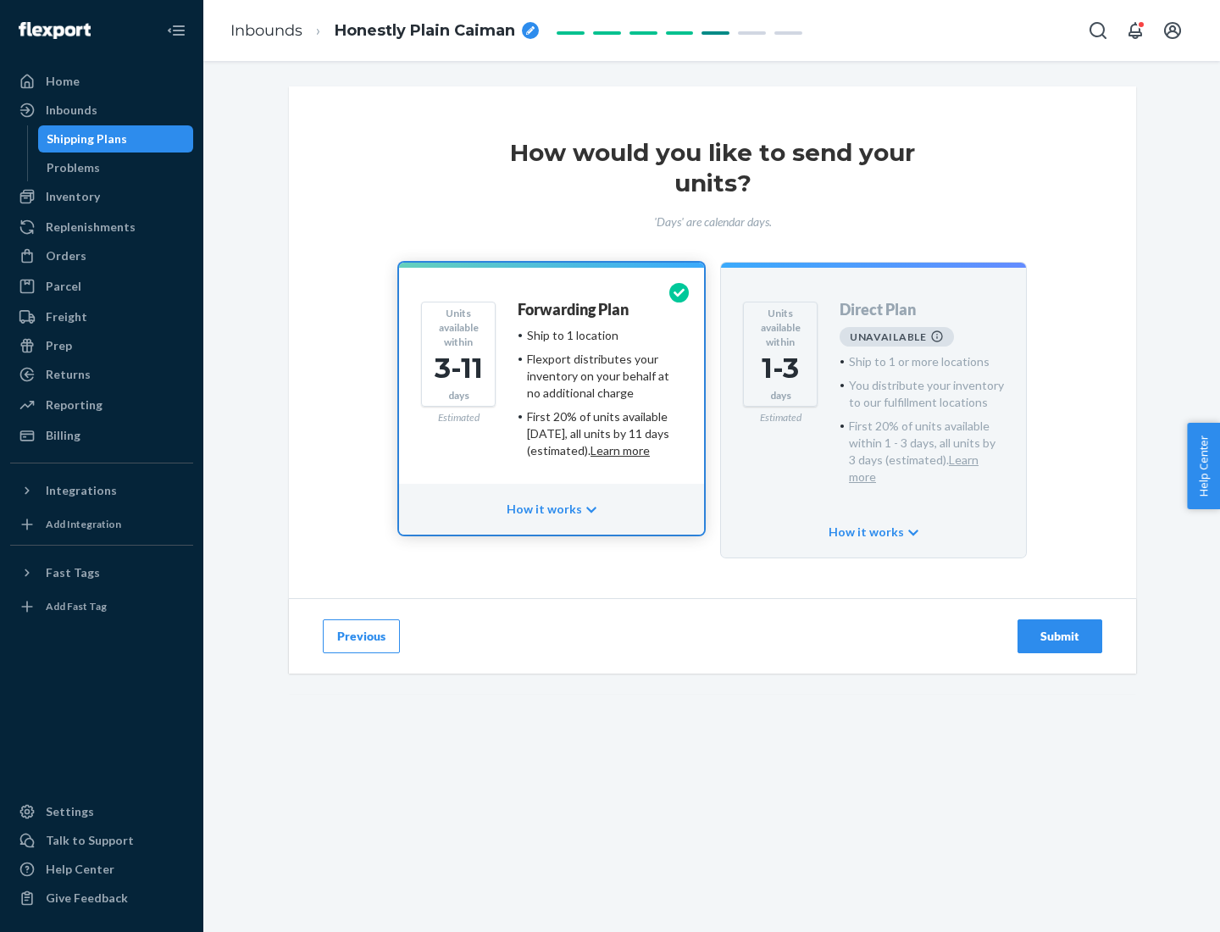
click at [575, 309] on h4 "Forwarding Plan" at bounding box center [573, 310] width 111 height 17
click at [1060, 628] on div "Submit" at bounding box center [1060, 636] width 56 height 17
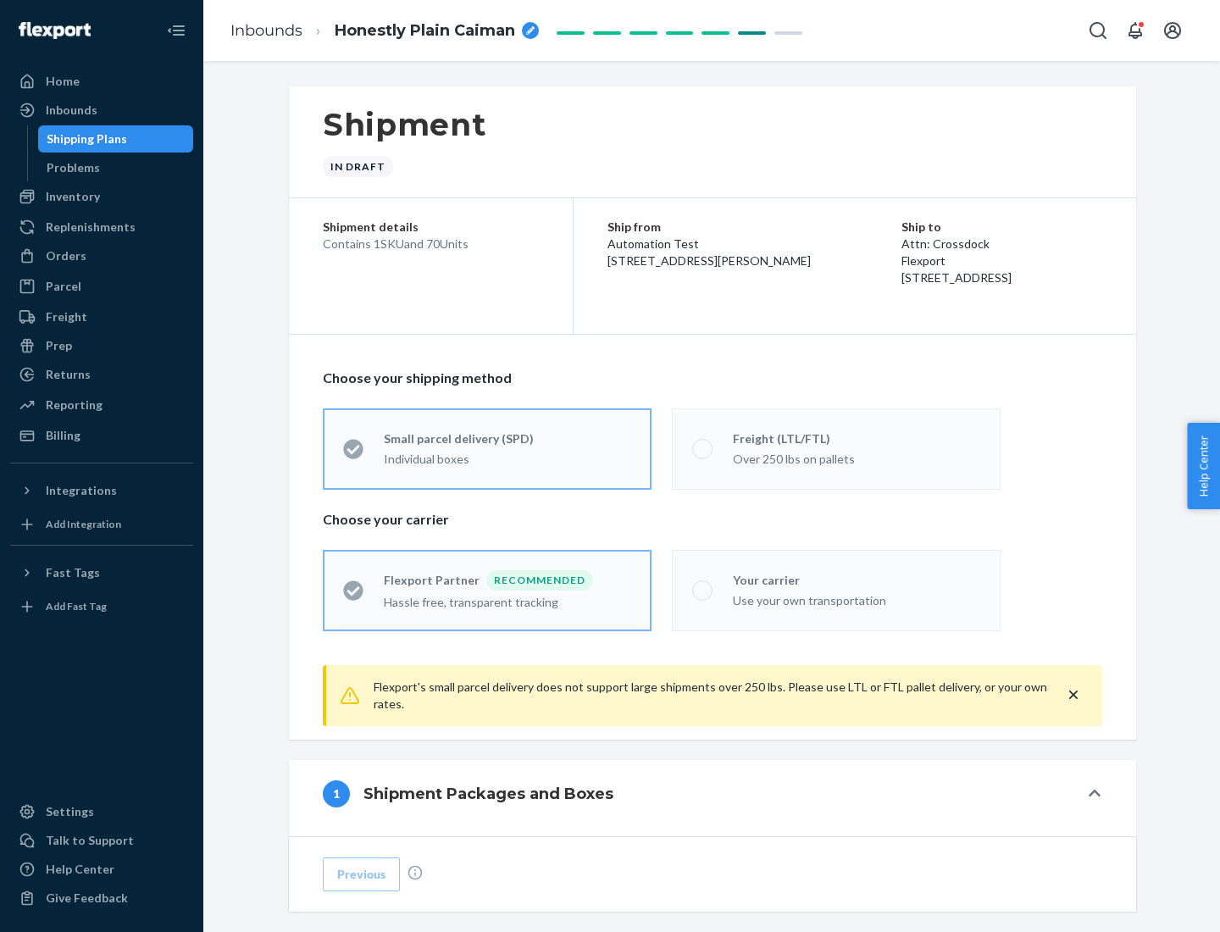
radio input "true"
radio input "false"
radio input "true"
radio input "false"
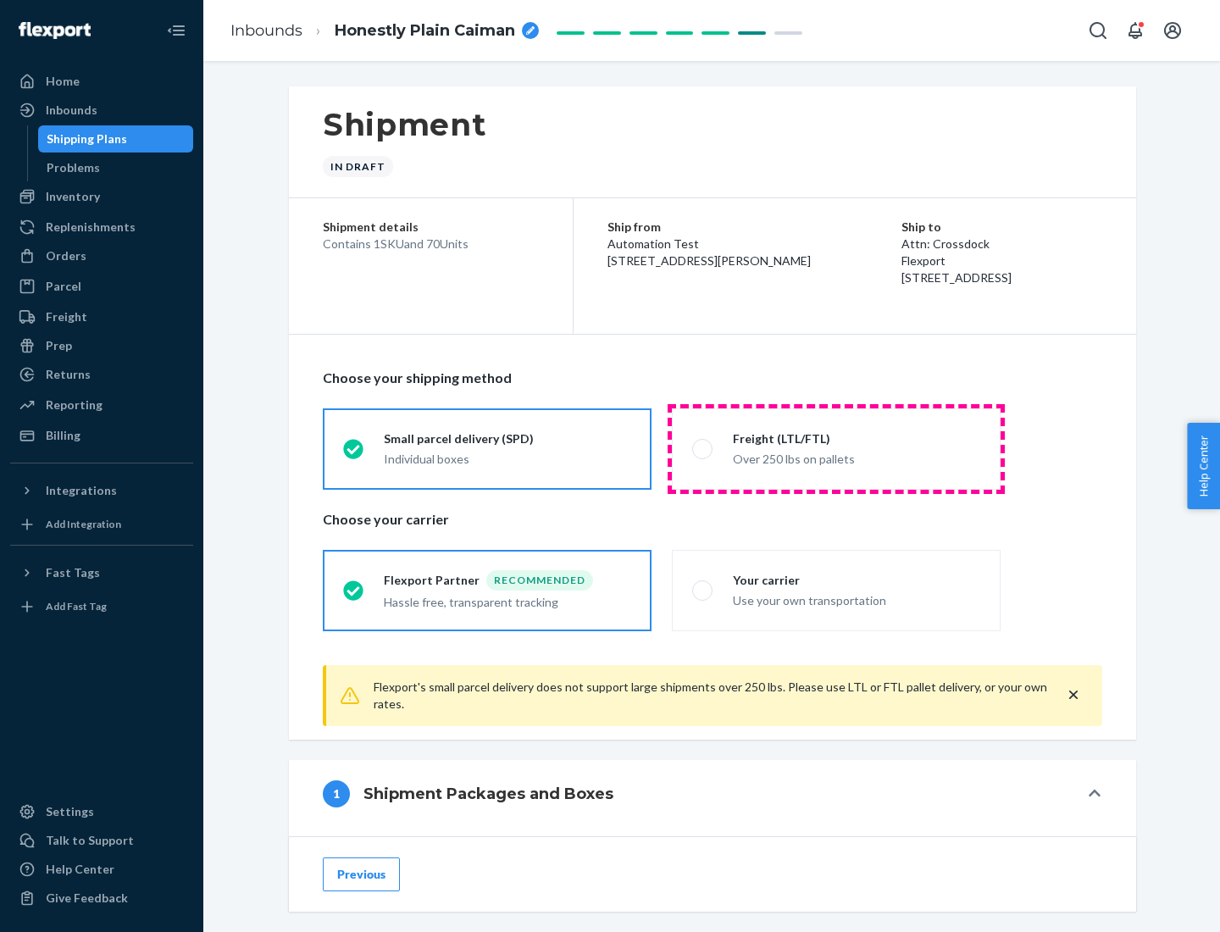
click at [836, 448] on div "Over 250 lbs on pallets" at bounding box center [856, 457] width 247 height 20
click at [703, 448] on input "Freight (LTL/FTL) Over 250 lbs on pallets" at bounding box center [697, 448] width 11 height 11
radio input "true"
radio input "false"
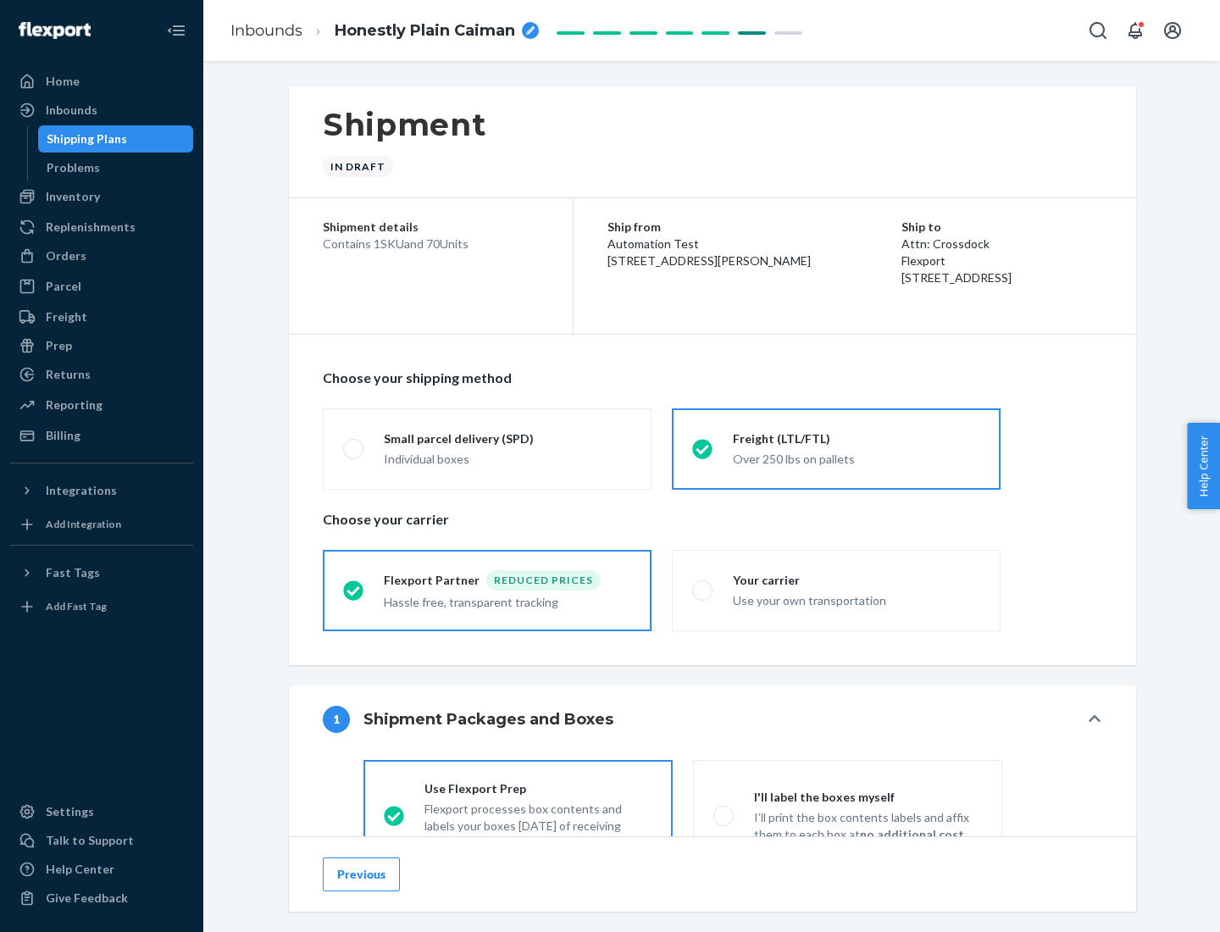
scroll to position [94, 0]
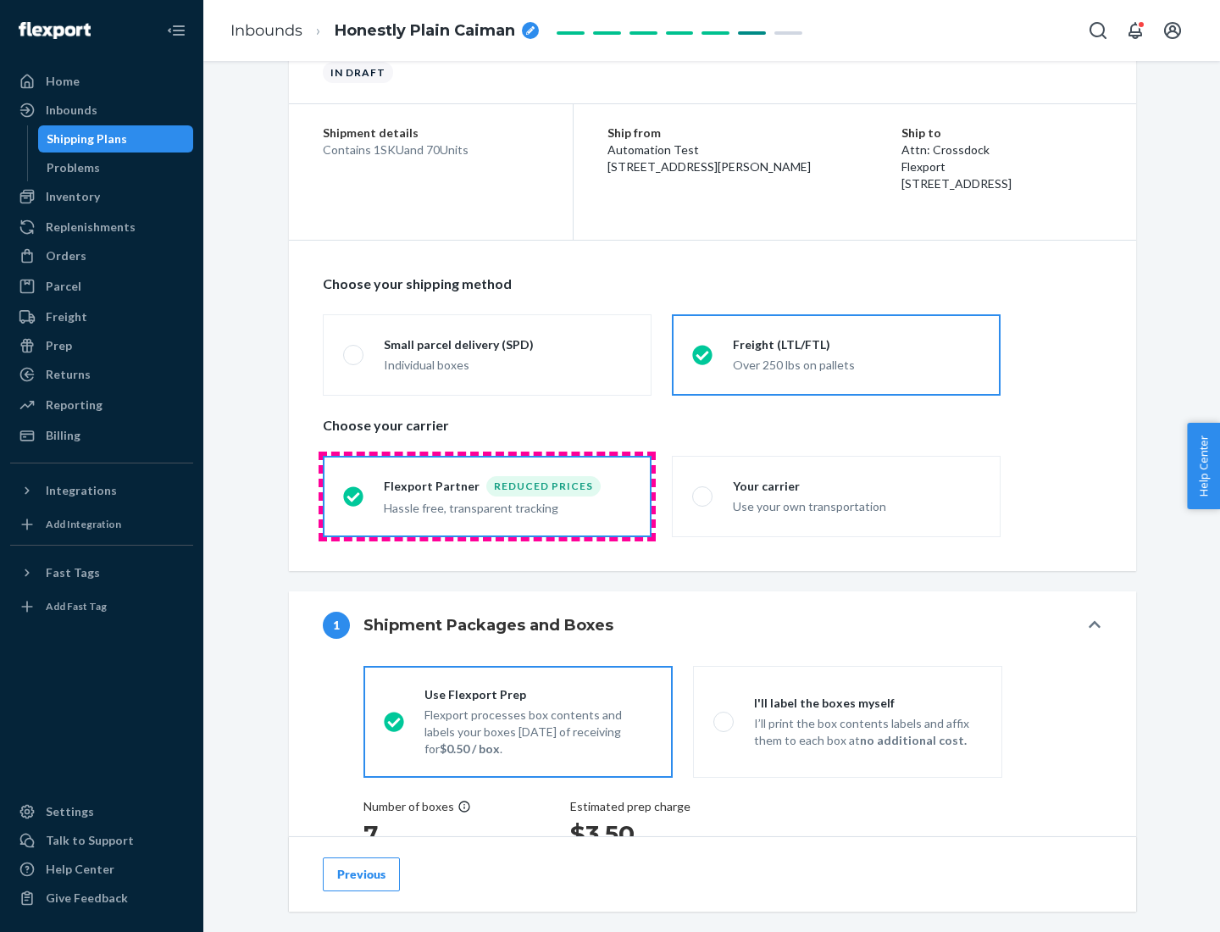
click at [487, 497] on div "Hassle free, transparent tracking" at bounding box center [507, 507] width 247 height 20
click at [354, 496] on input "Flexport Partner Reduced prices Hassle free, transparent tracking" at bounding box center [348, 496] width 11 height 11
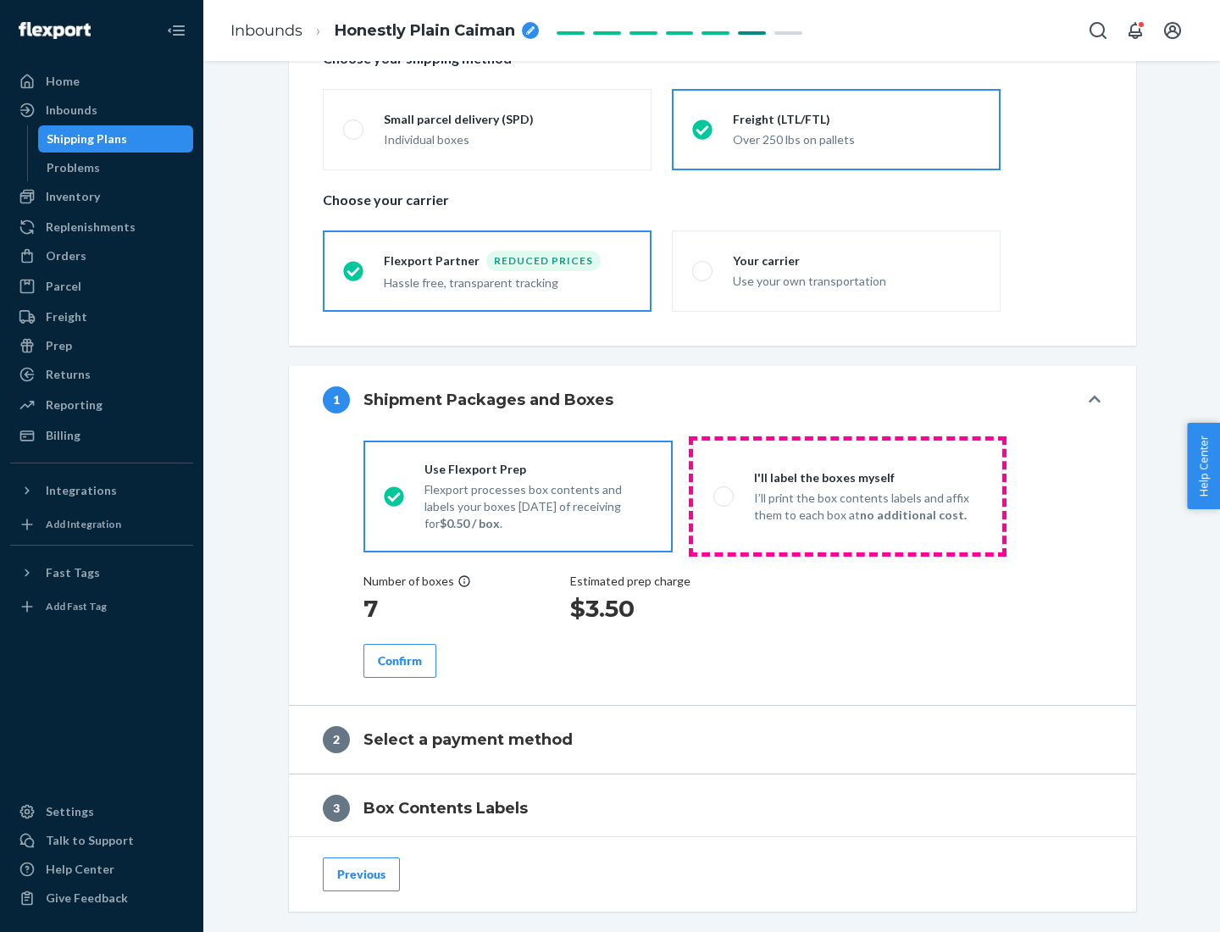
click at [847, 496] on p "I’ll print the box contents labels and affix them to each box at no additional …" at bounding box center [868, 507] width 228 height 34
click at [725, 496] on input "I'll label the boxes myself I’ll print the box contents labels and affix them t…" at bounding box center [719, 496] width 11 height 11
radio input "true"
radio input "false"
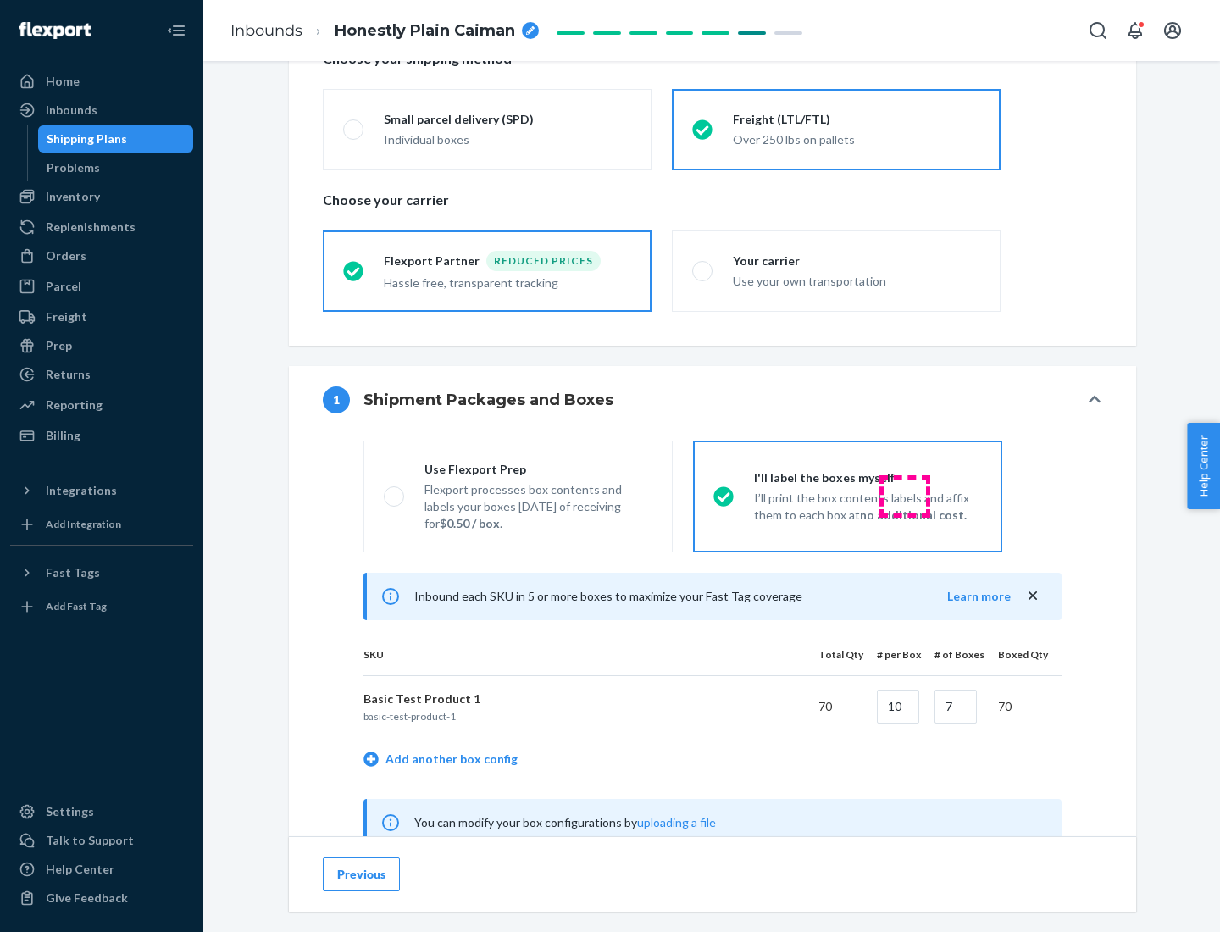
scroll to position [530, 0]
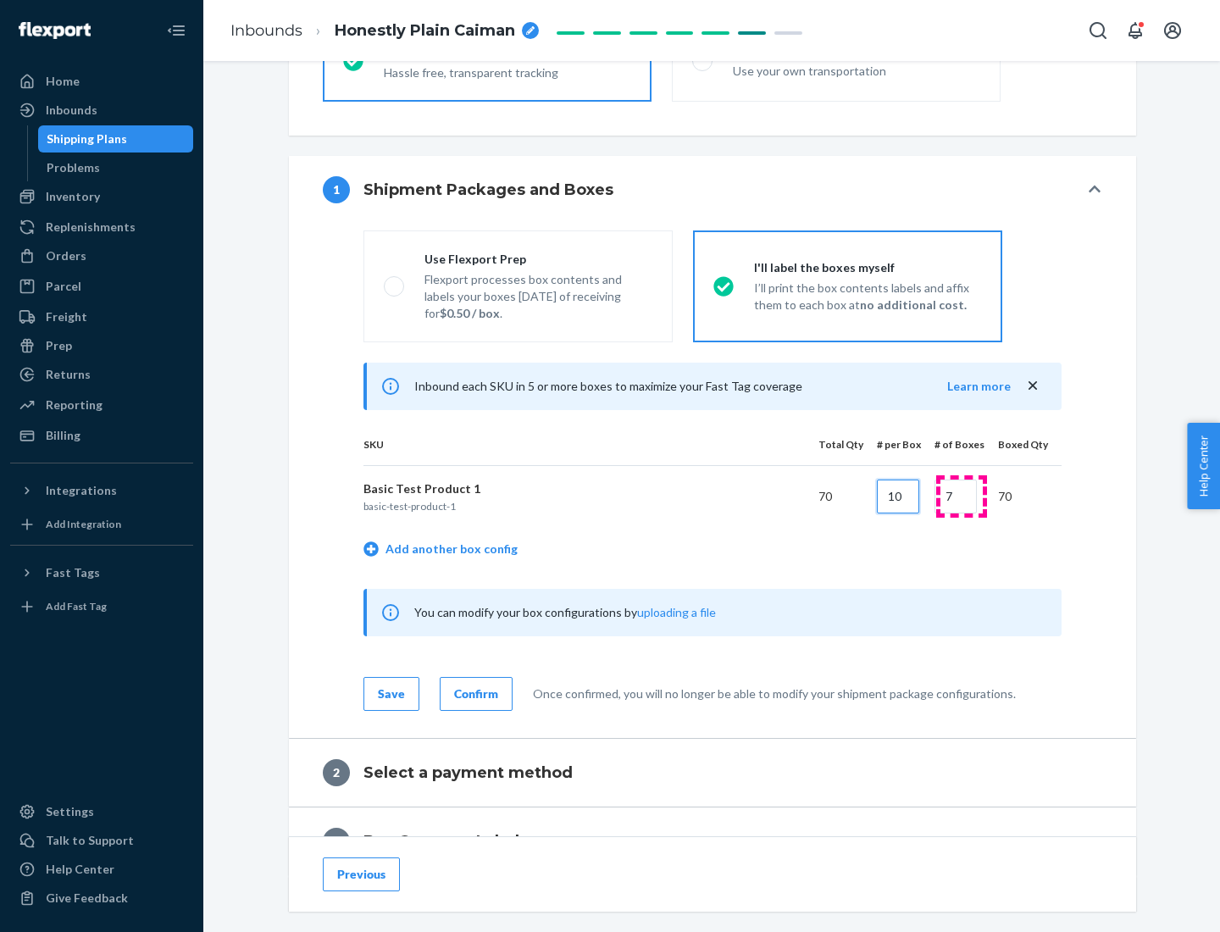
type input "10"
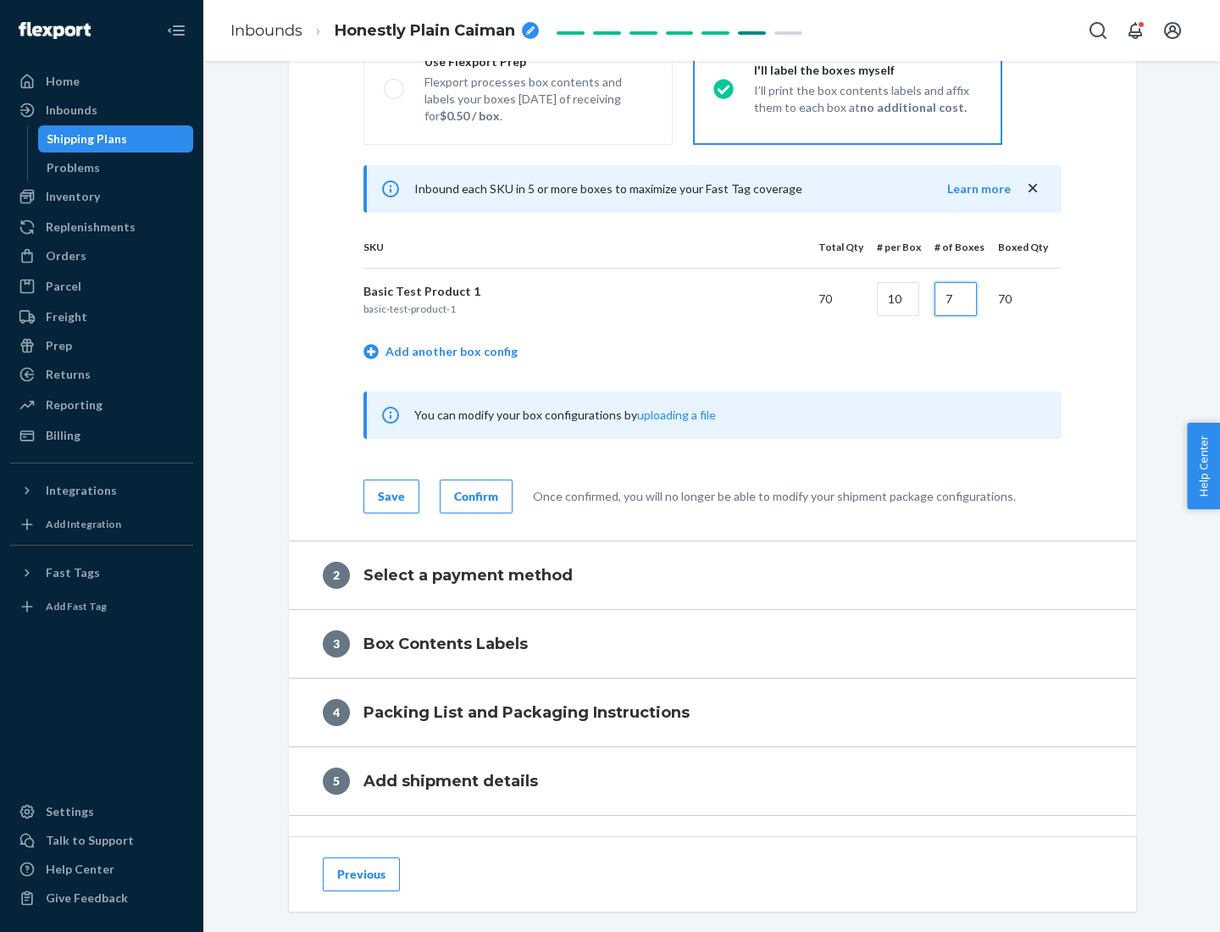
type input "7"
click at [474, 496] on div "Confirm" at bounding box center [476, 496] width 44 height 17
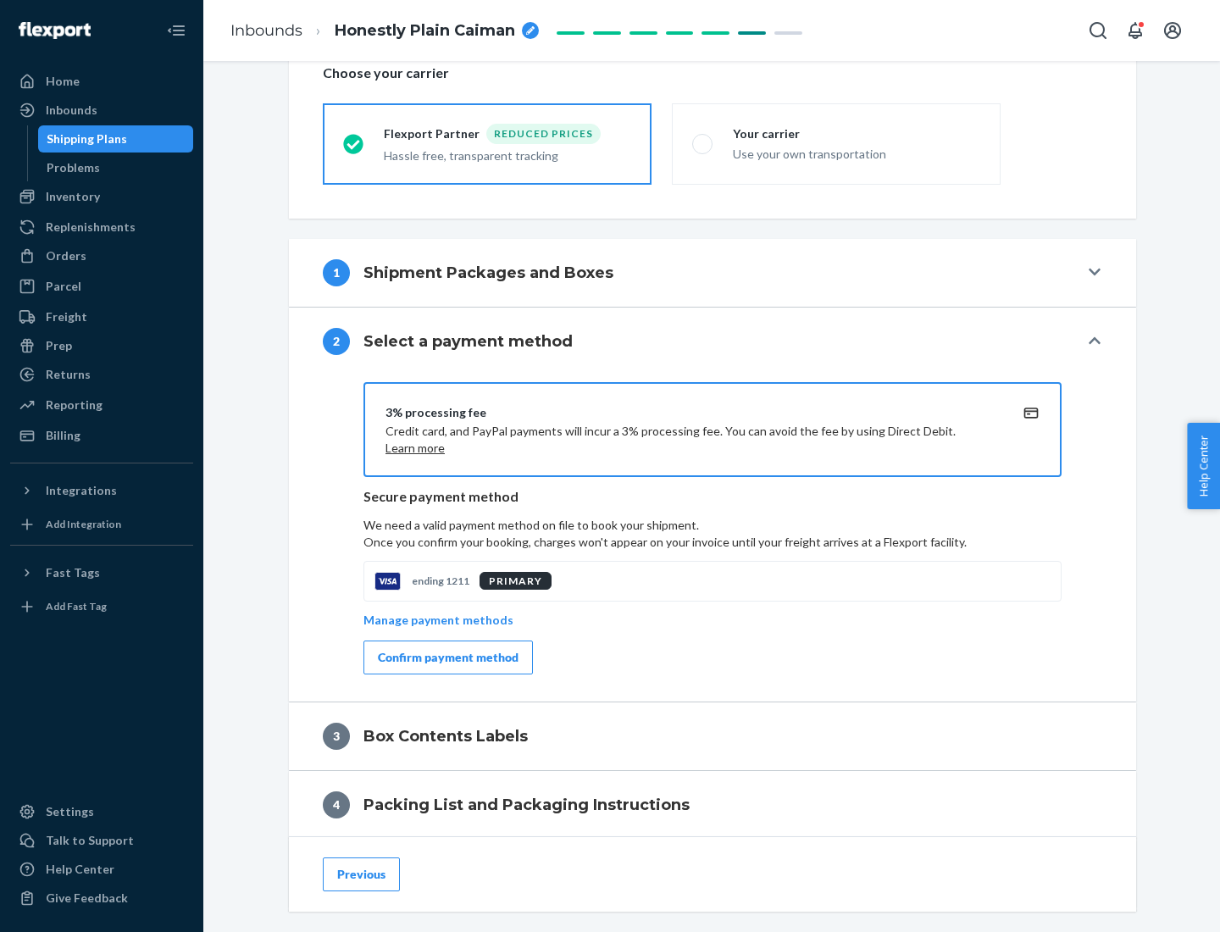
scroll to position [608, 0]
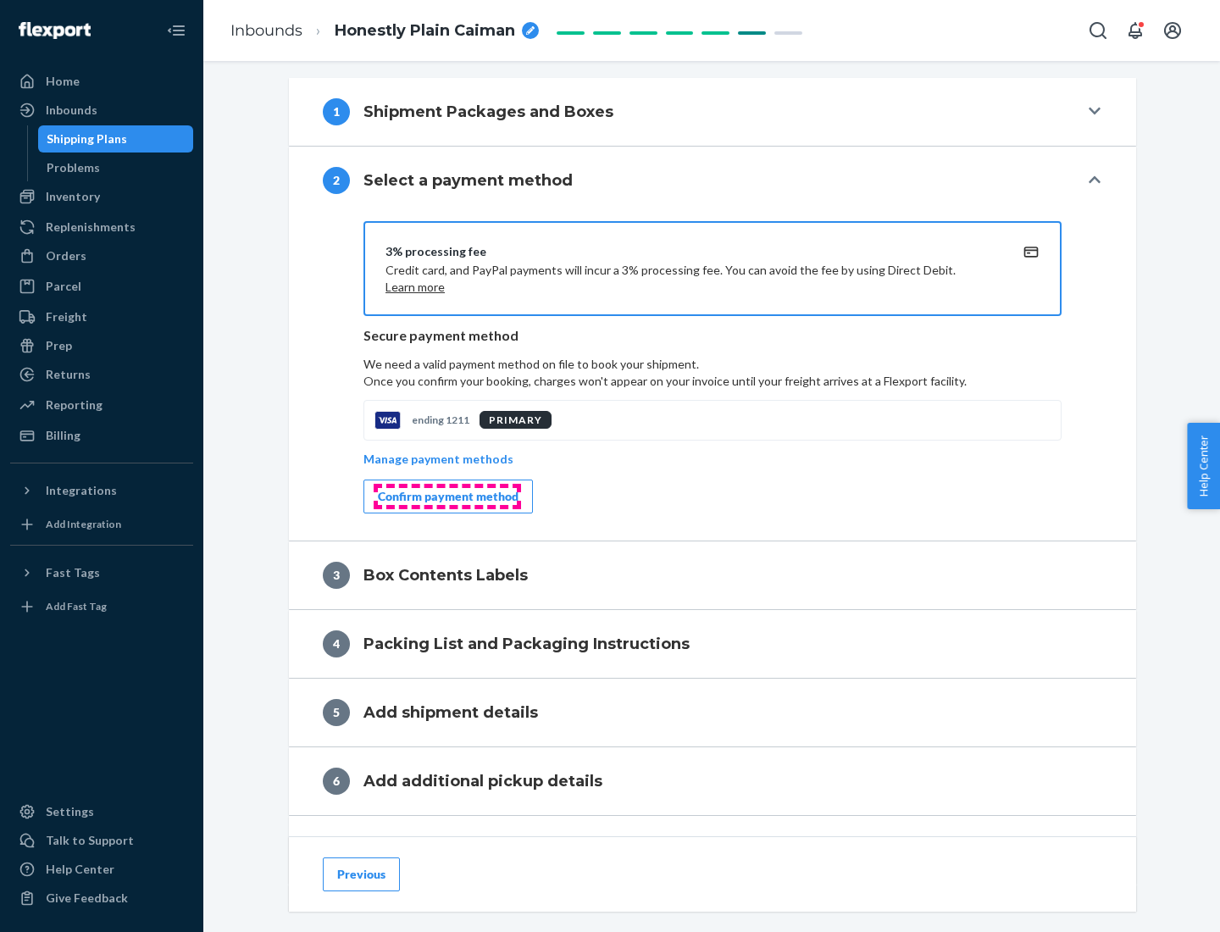
click at [447, 497] on div "Confirm payment method" at bounding box center [448, 496] width 141 height 17
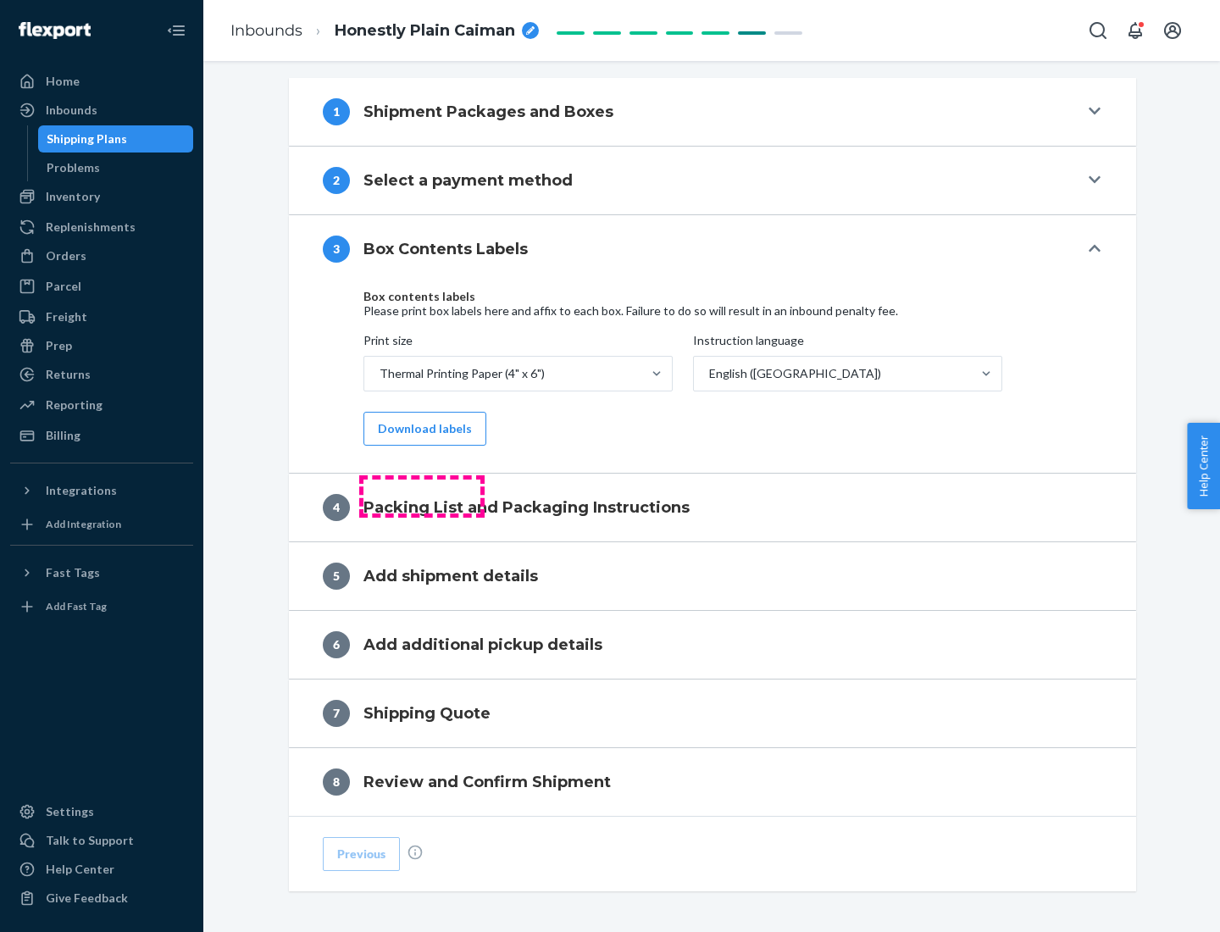
scroll to position [540, 0]
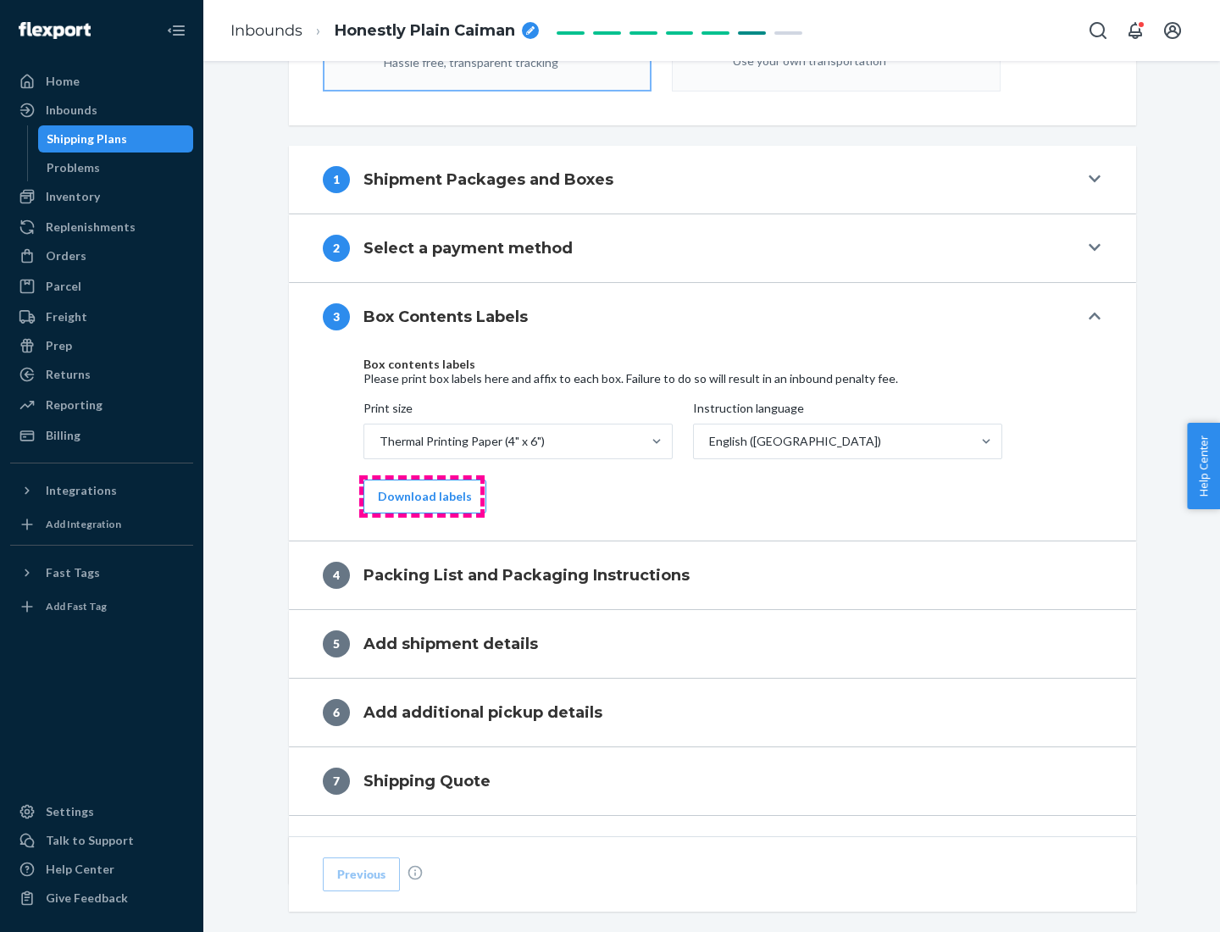
click at [421, 497] on button "Download labels" at bounding box center [425, 497] width 123 height 34
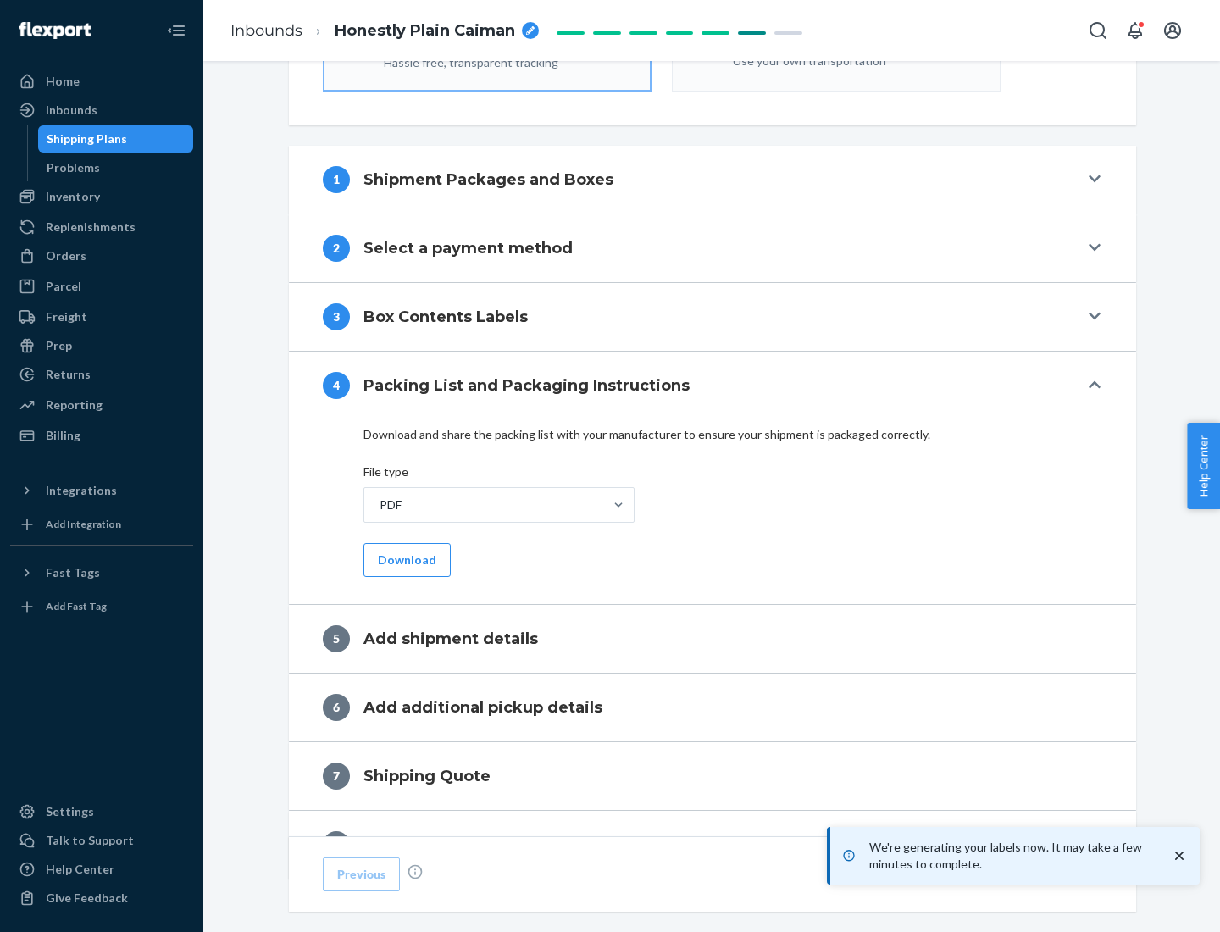
scroll to position [603, 0]
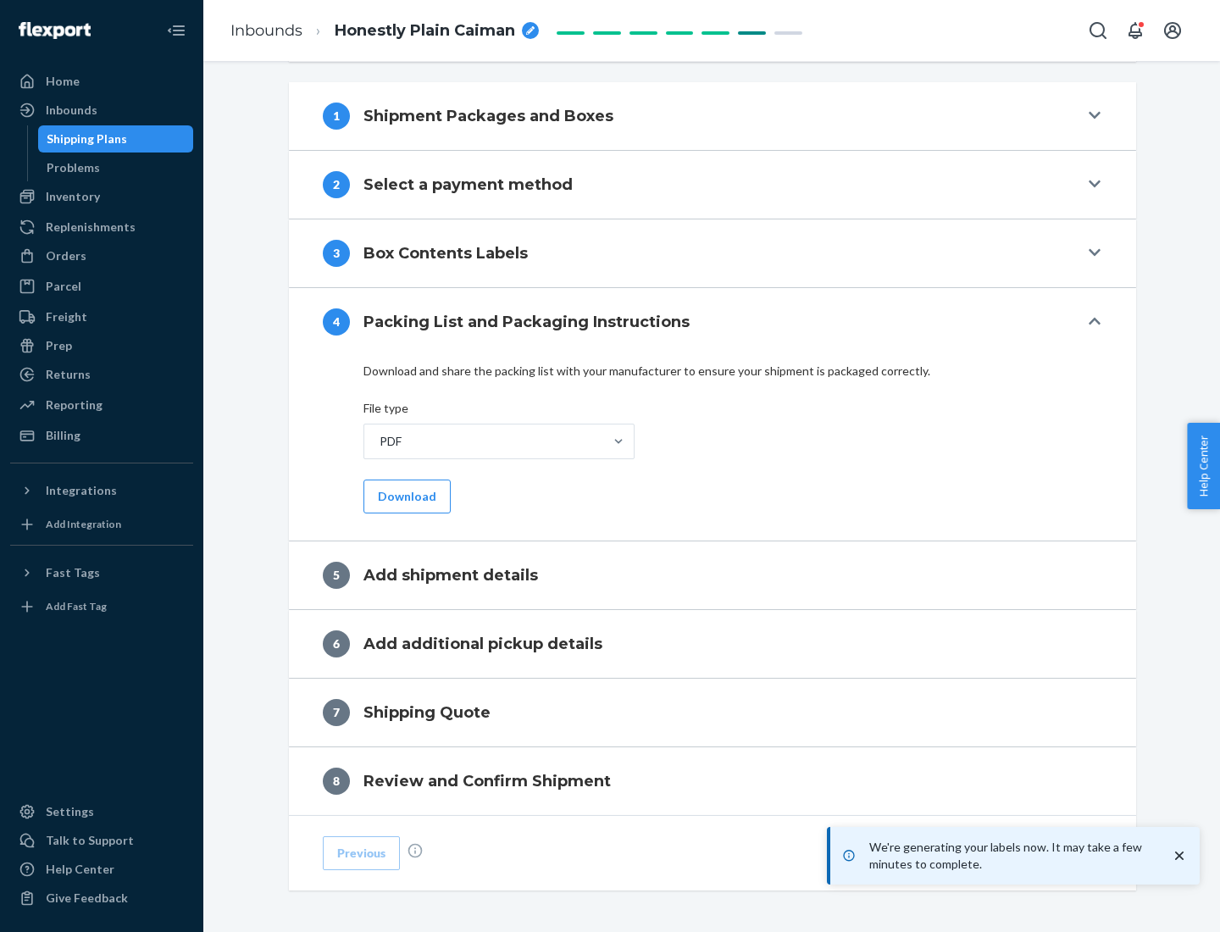
click at [405, 496] on button "Download" at bounding box center [407, 497] width 87 height 34
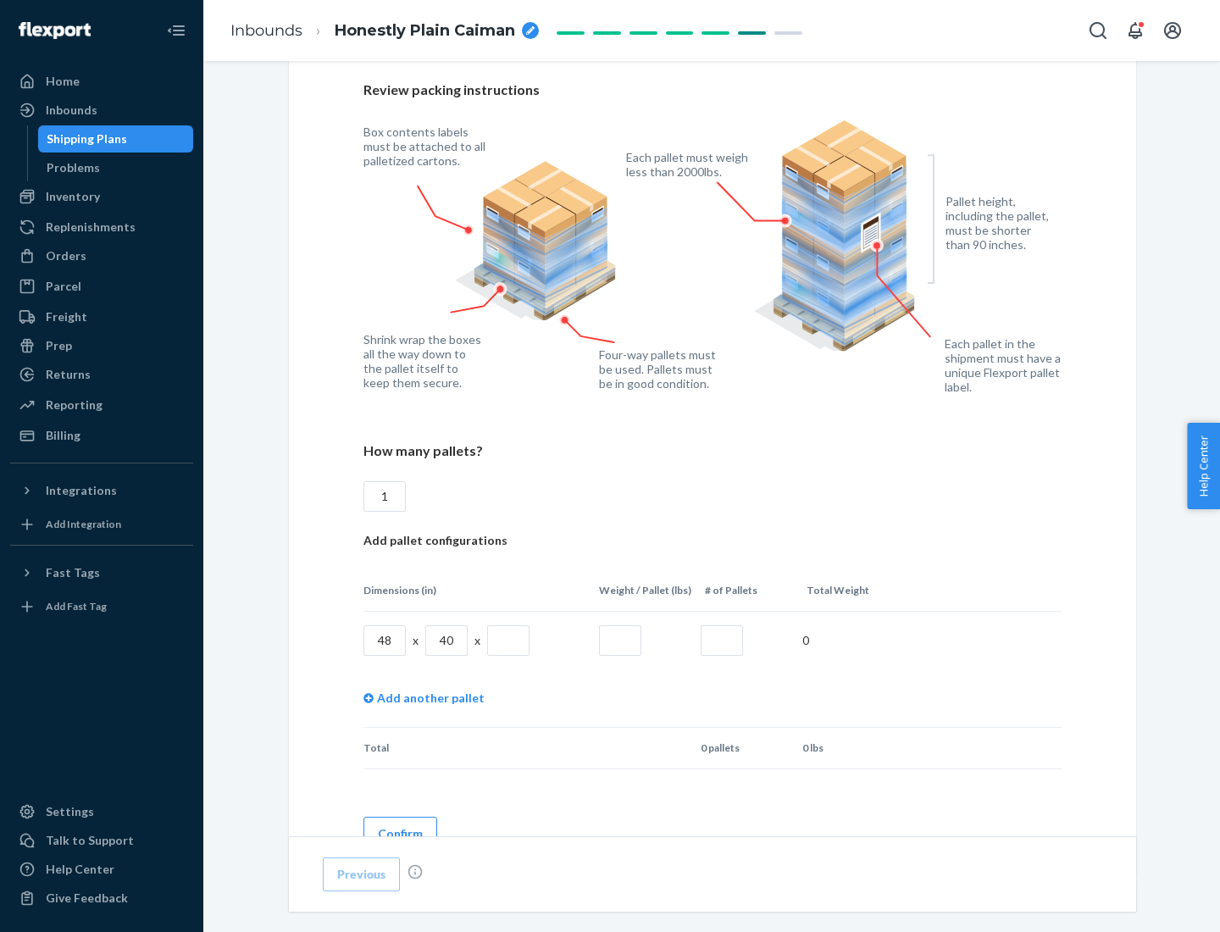
scroll to position [1231, 0]
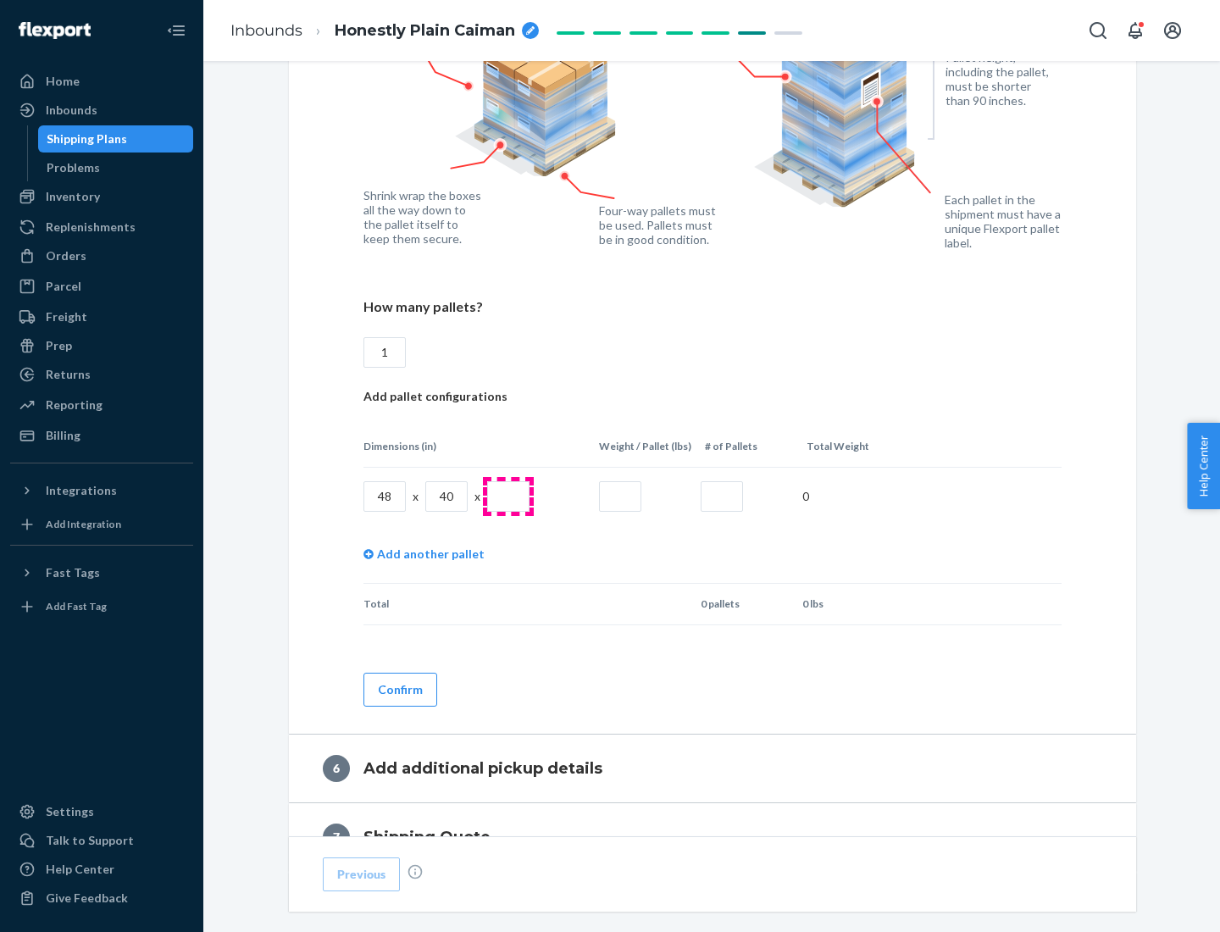
type input "1"
type input "40"
type input "200"
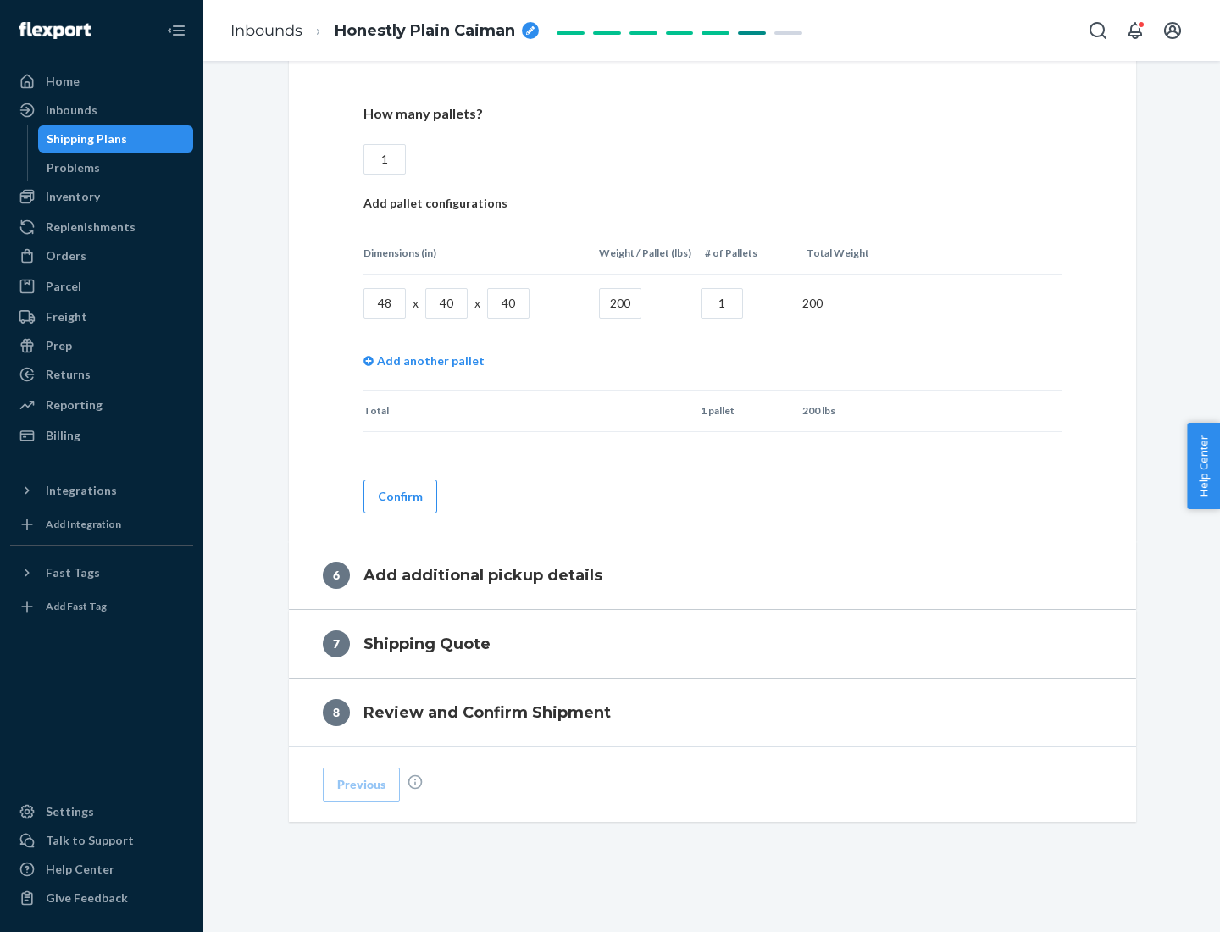
type input "1"
click at [399, 496] on button "Confirm" at bounding box center [401, 497] width 74 height 34
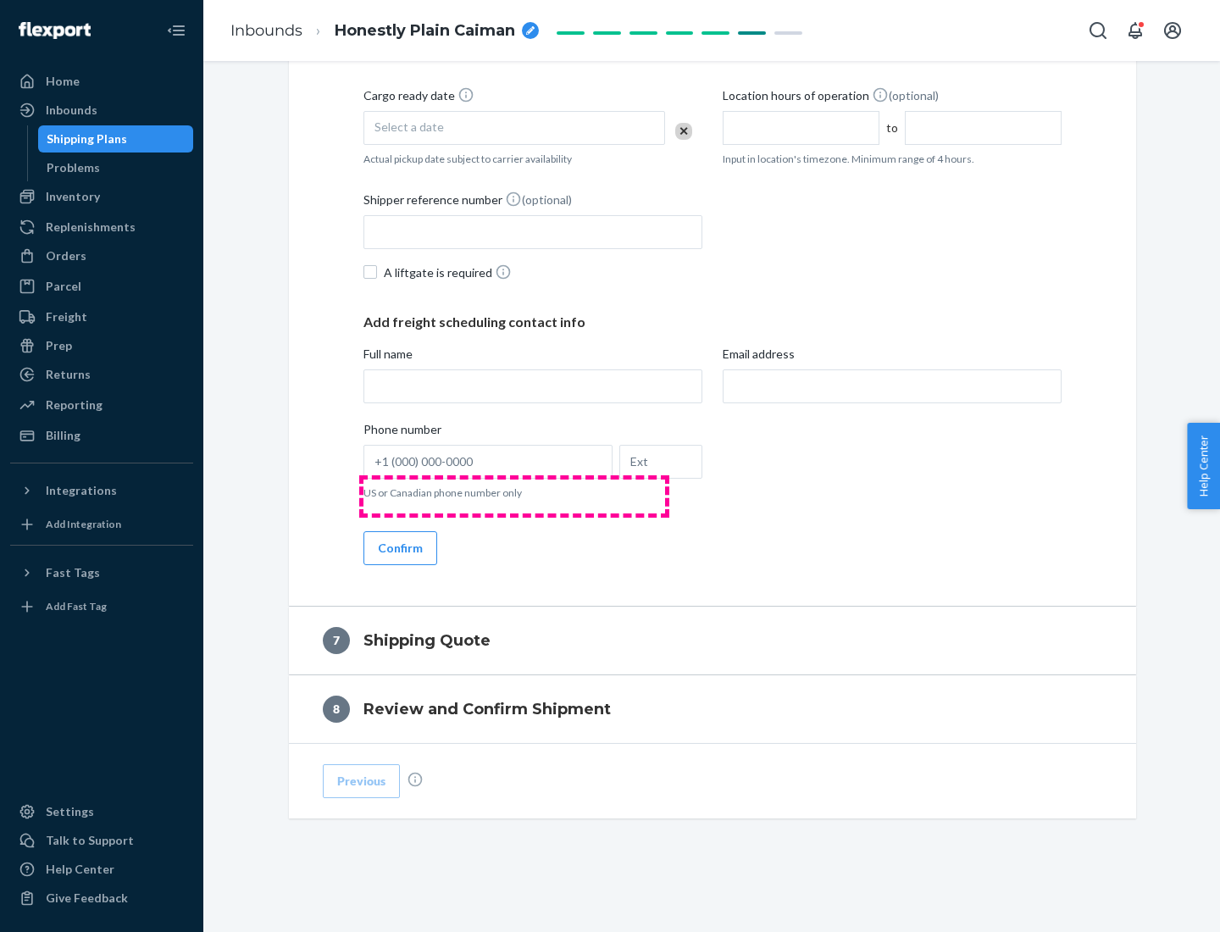
scroll to position [648, 0]
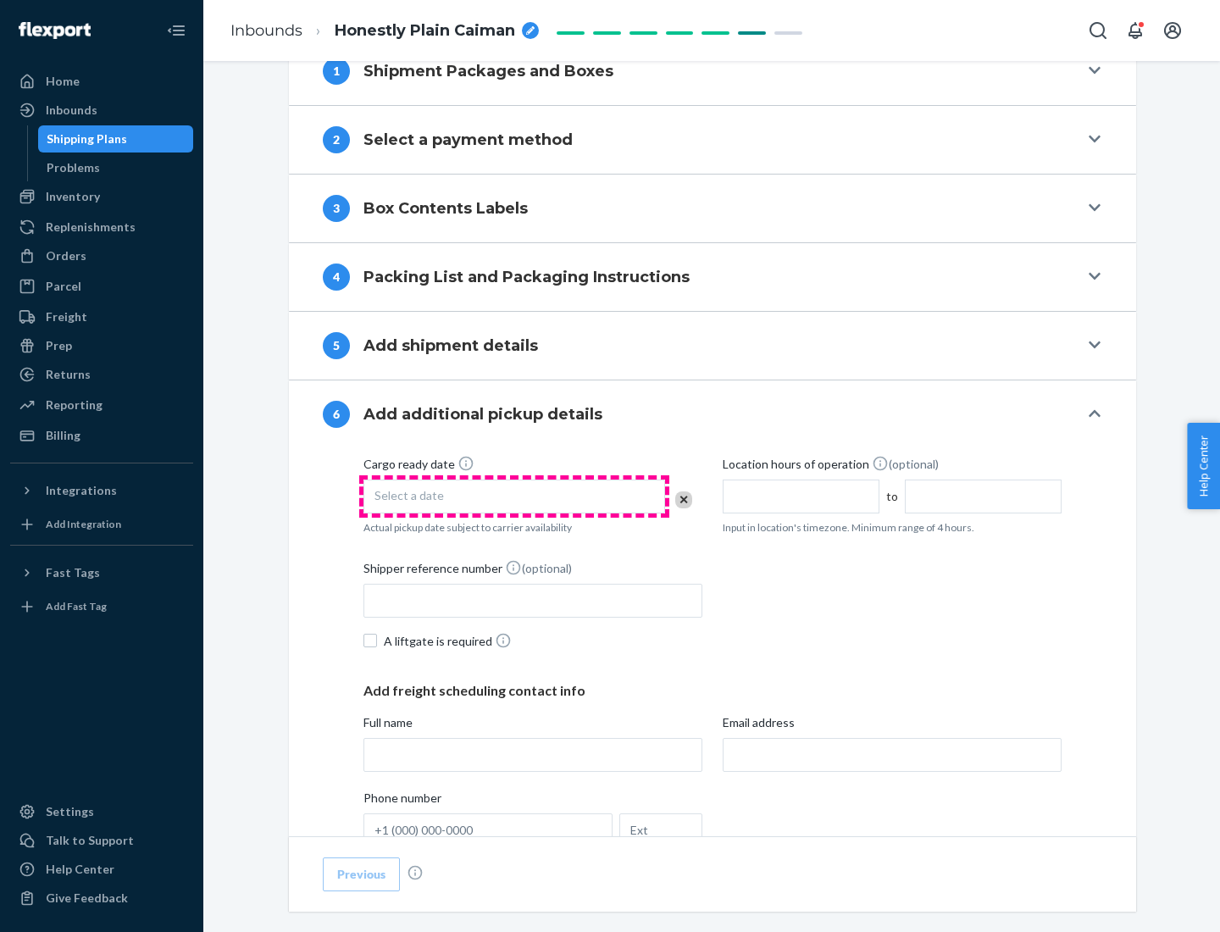
click at [514, 496] on div "Select a date" at bounding box center [515, 497] width 302 height 34
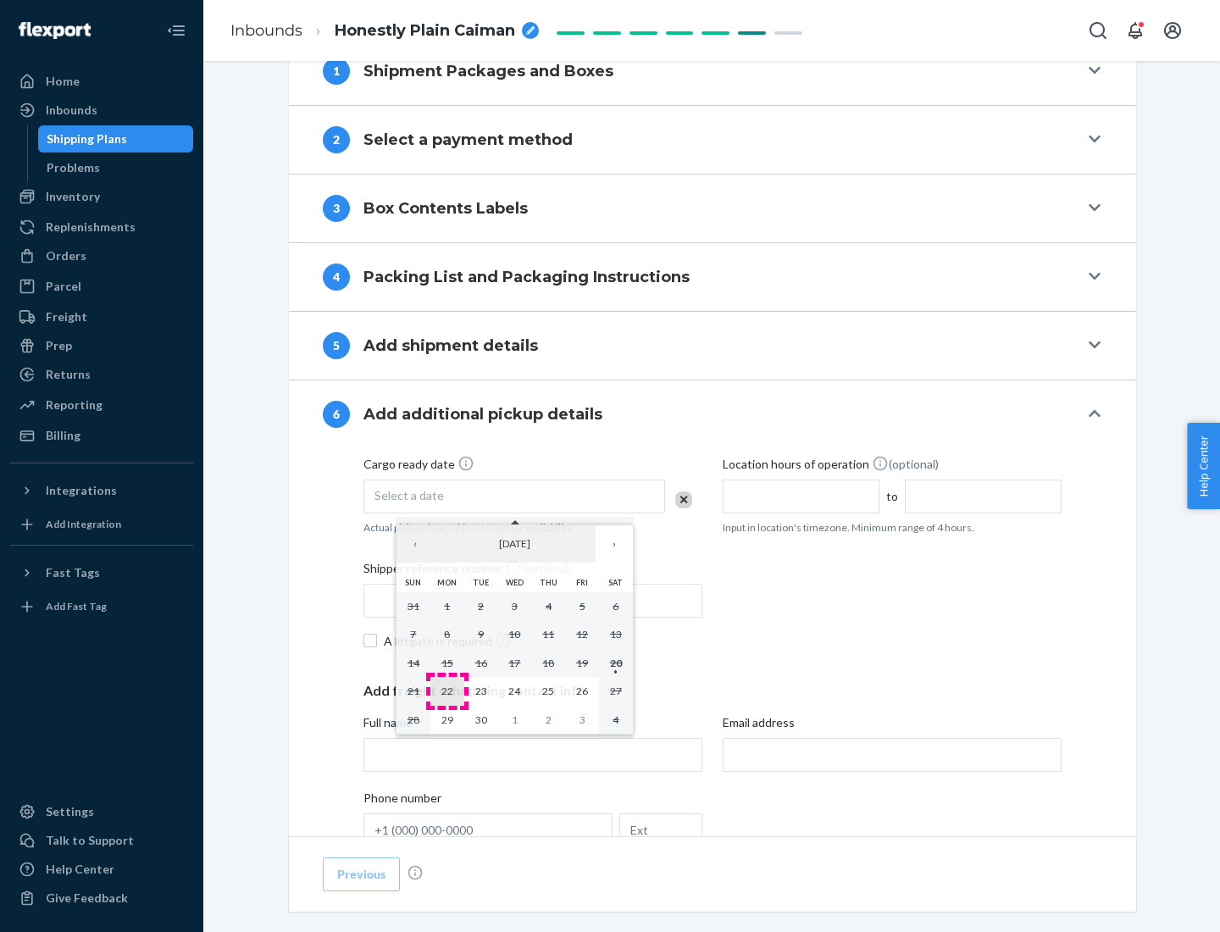
click at [447, 691] on abbr "22" at bounding box center [448, 691] width 12 height 13
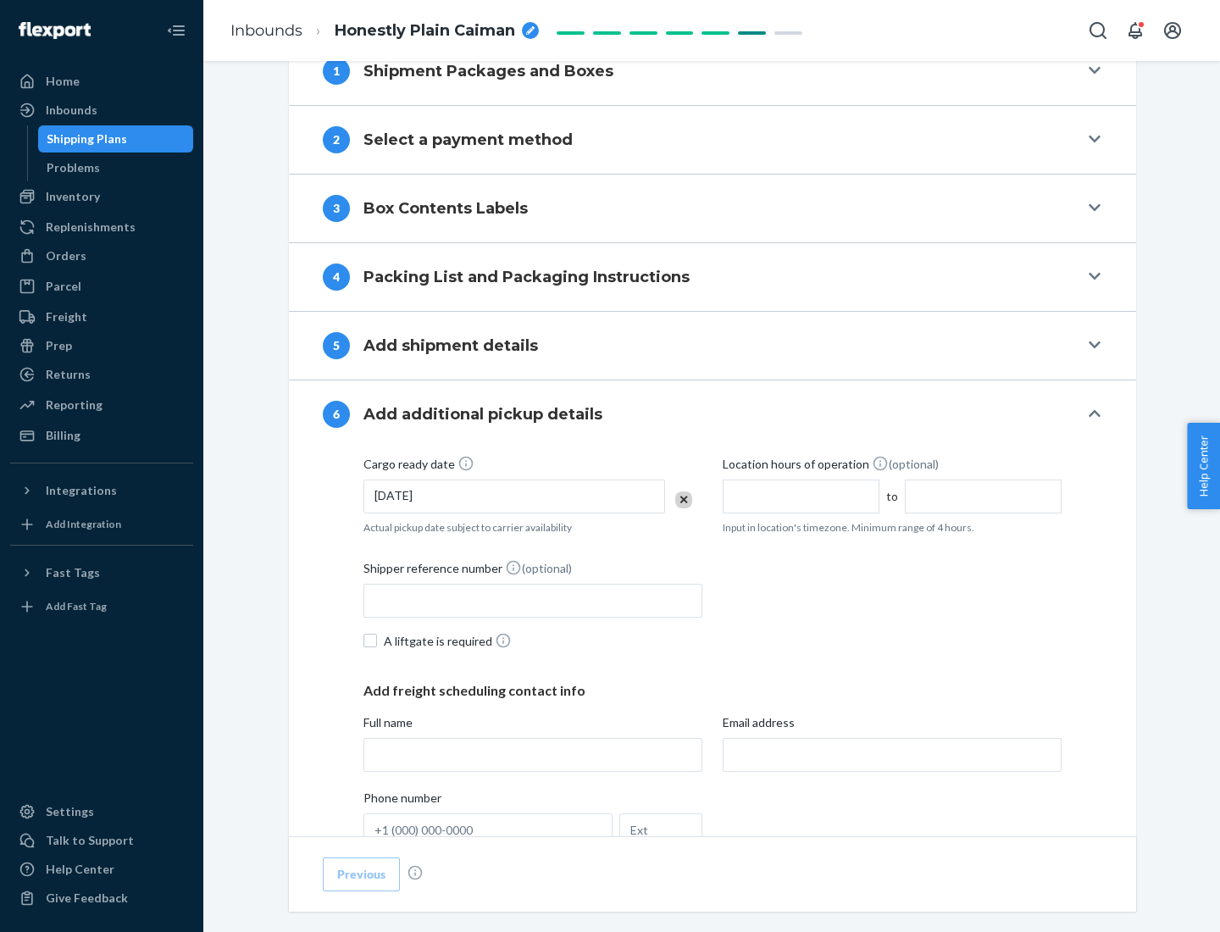
scroll to position [907, 0]
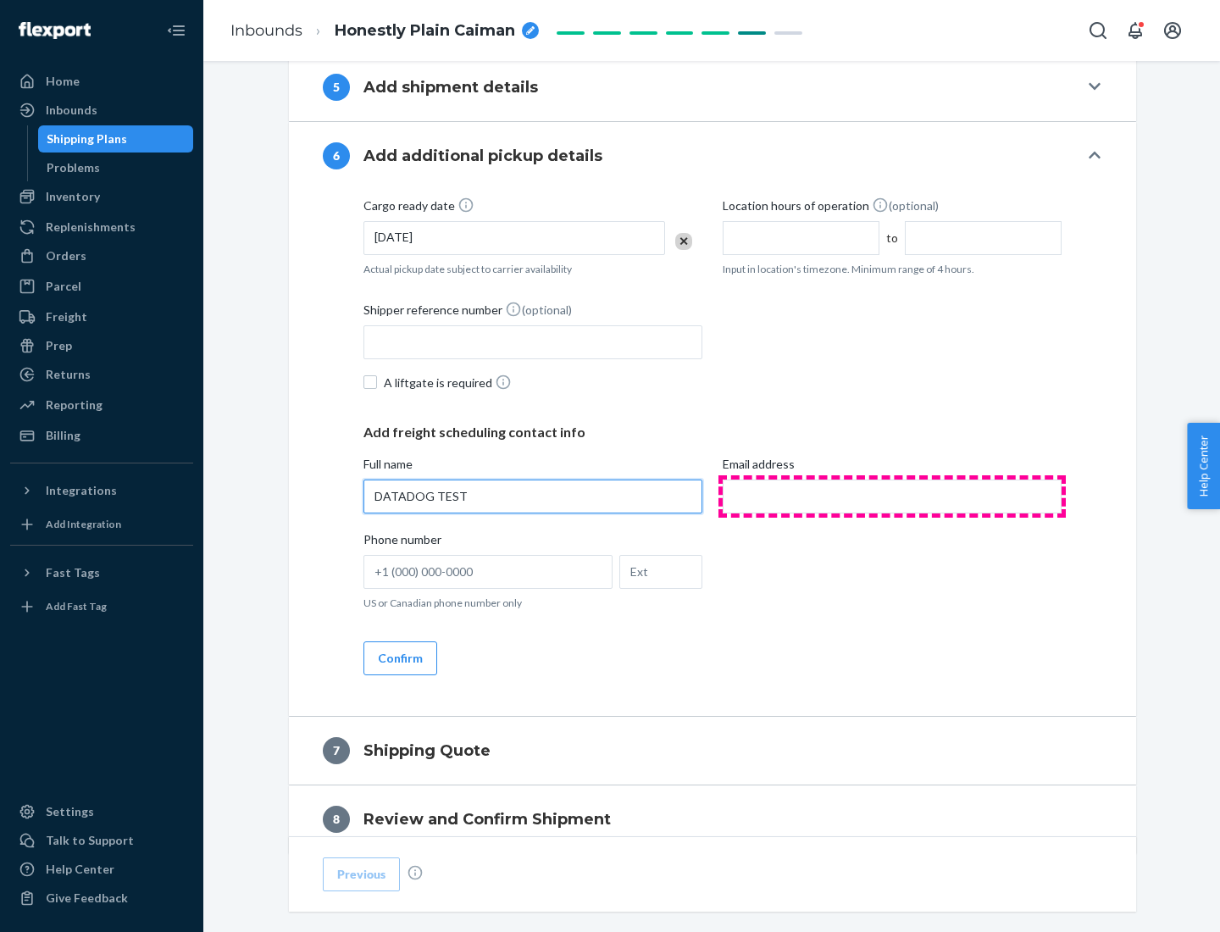
type input "DATADOG TEST"
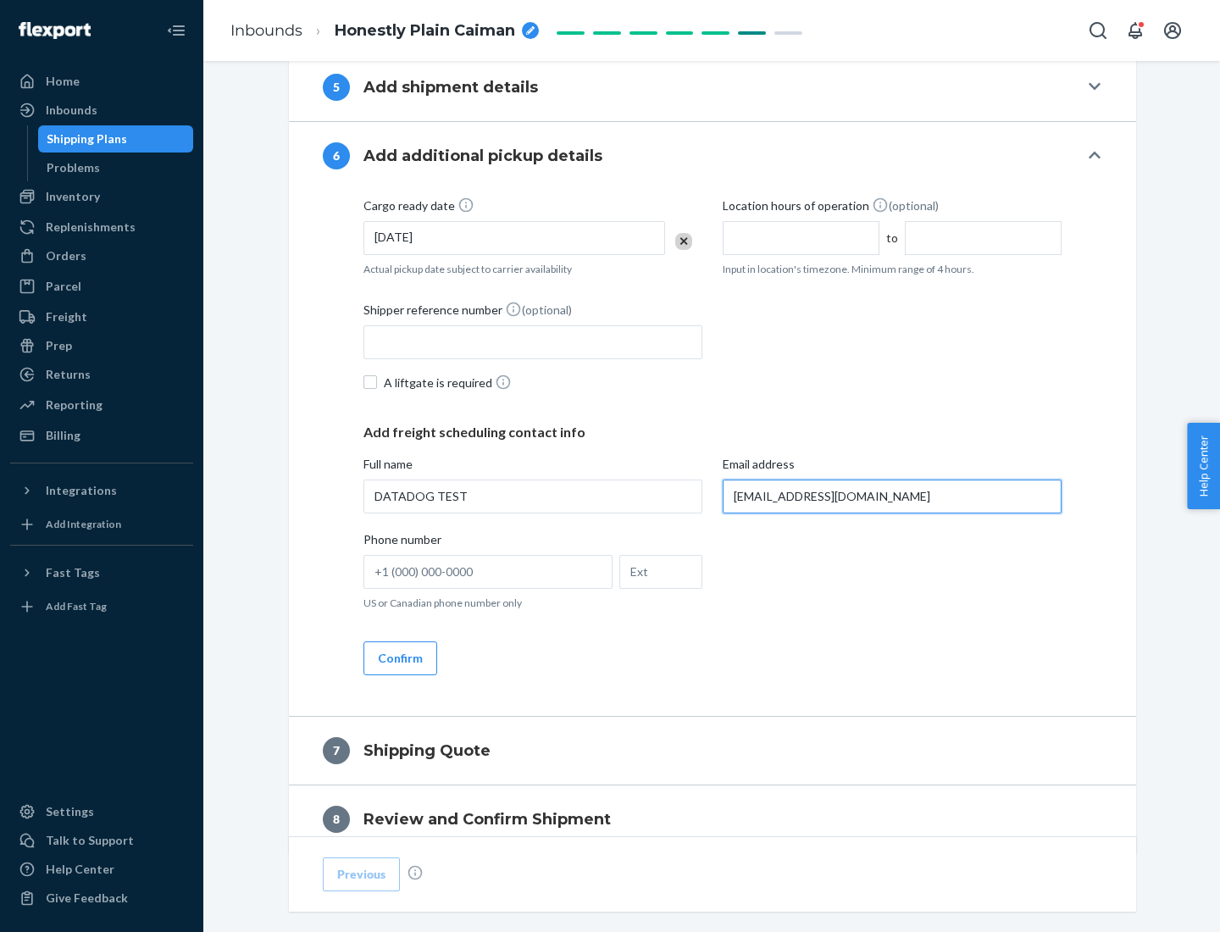
scroll to position [982, 0]
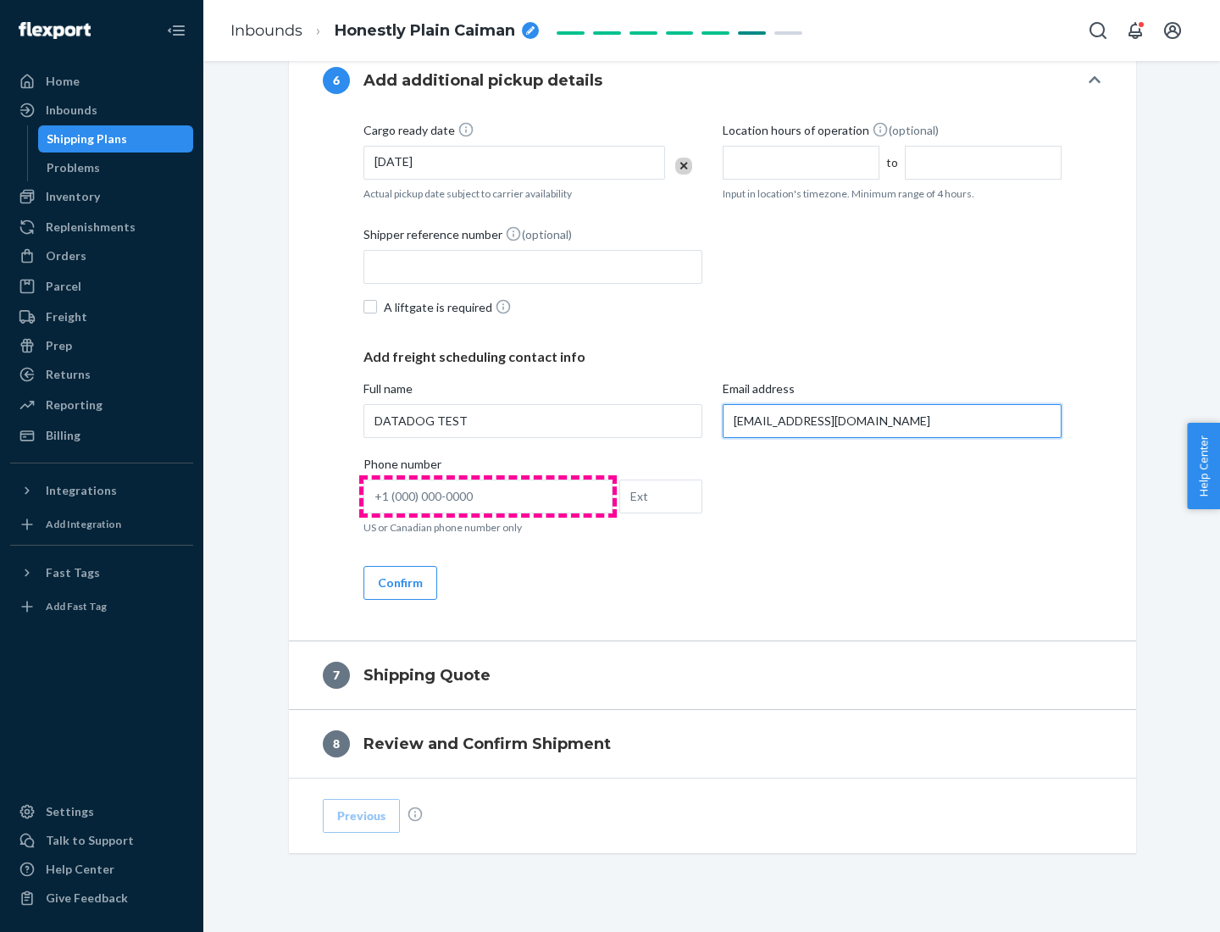
type input "[EMAIL_ADDRESS][DOMAIN_NAME]"
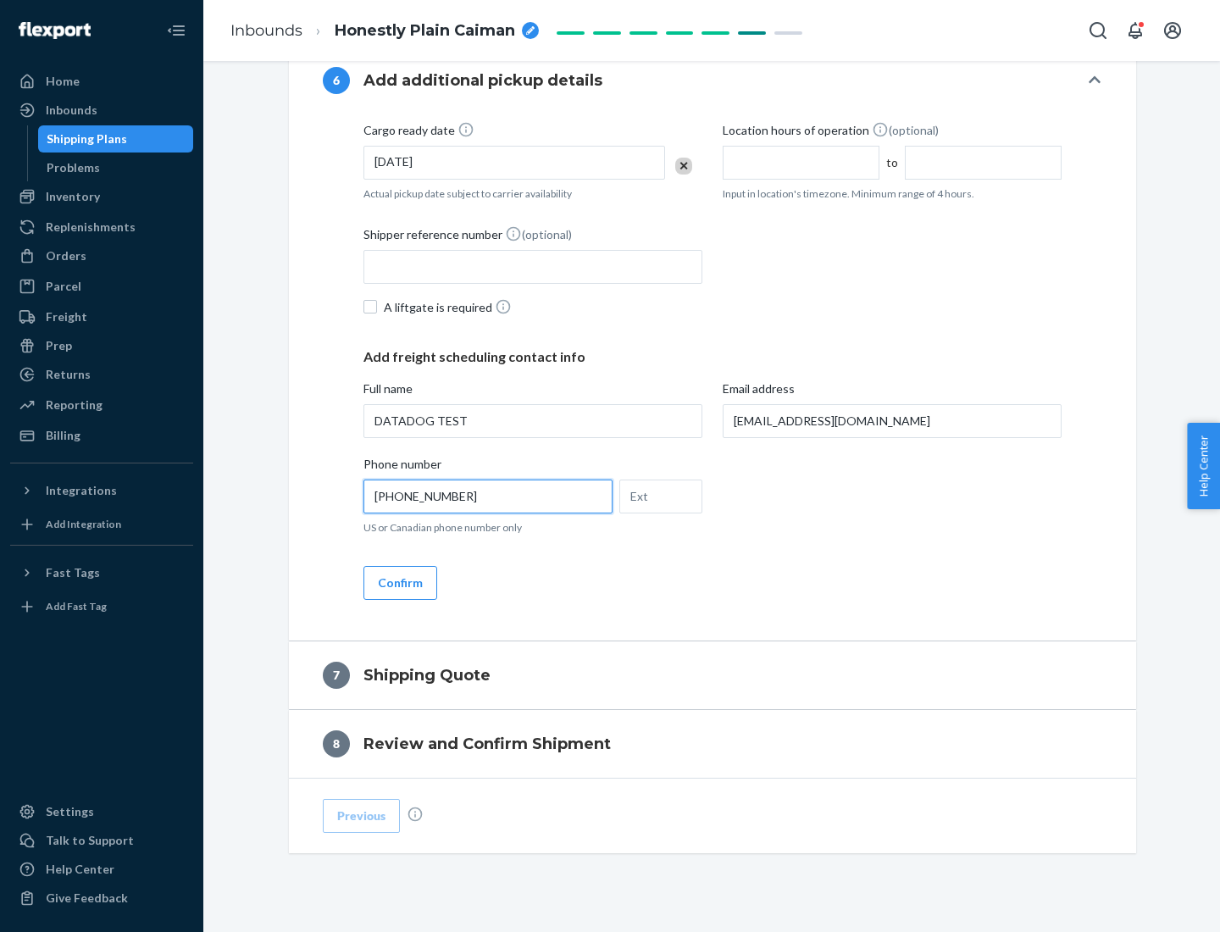
scroll to position [1017, 0]
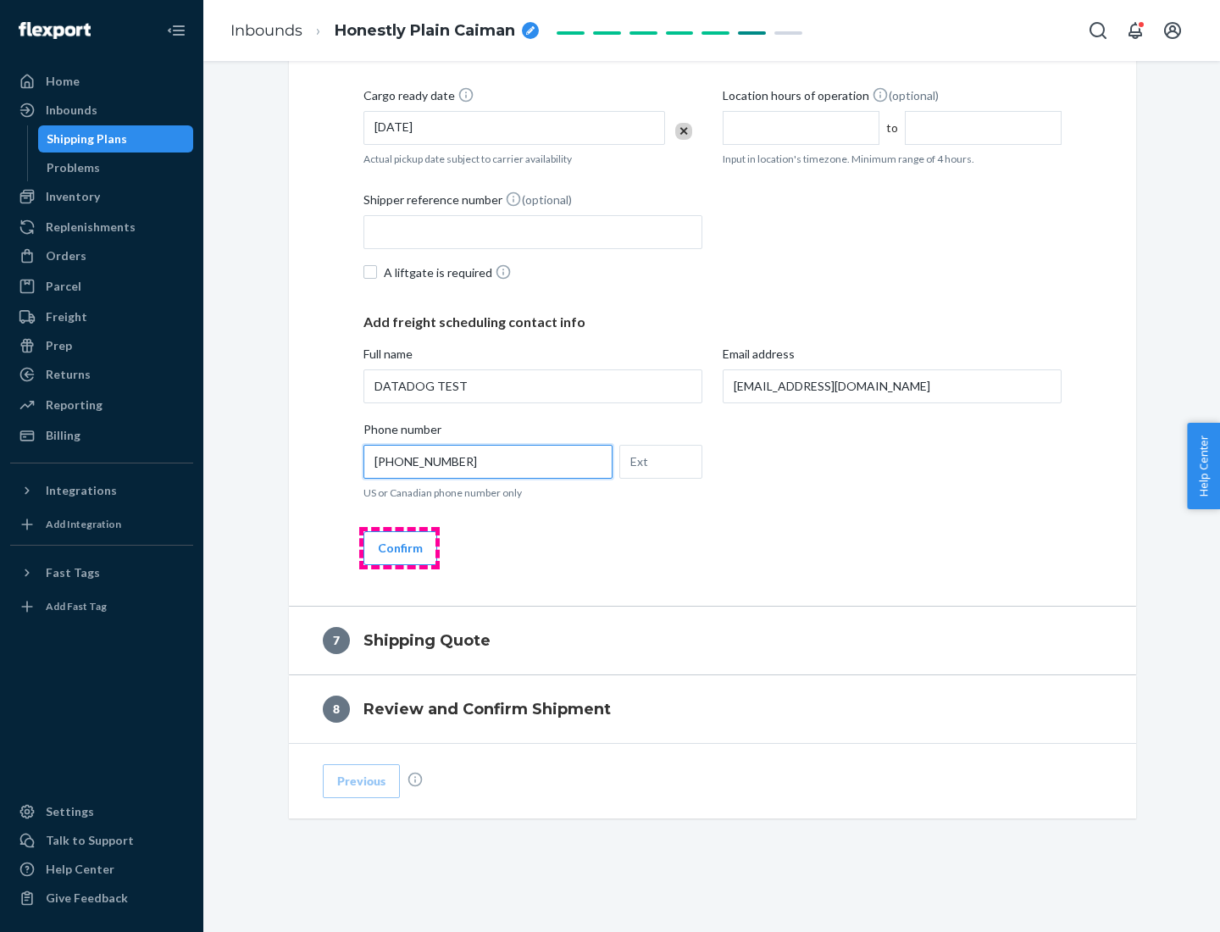
type input "[PHONE_NUMBER]"
click at [399, 547] on button "Confirm" at bounding box center [401, 548] width 74 height 34
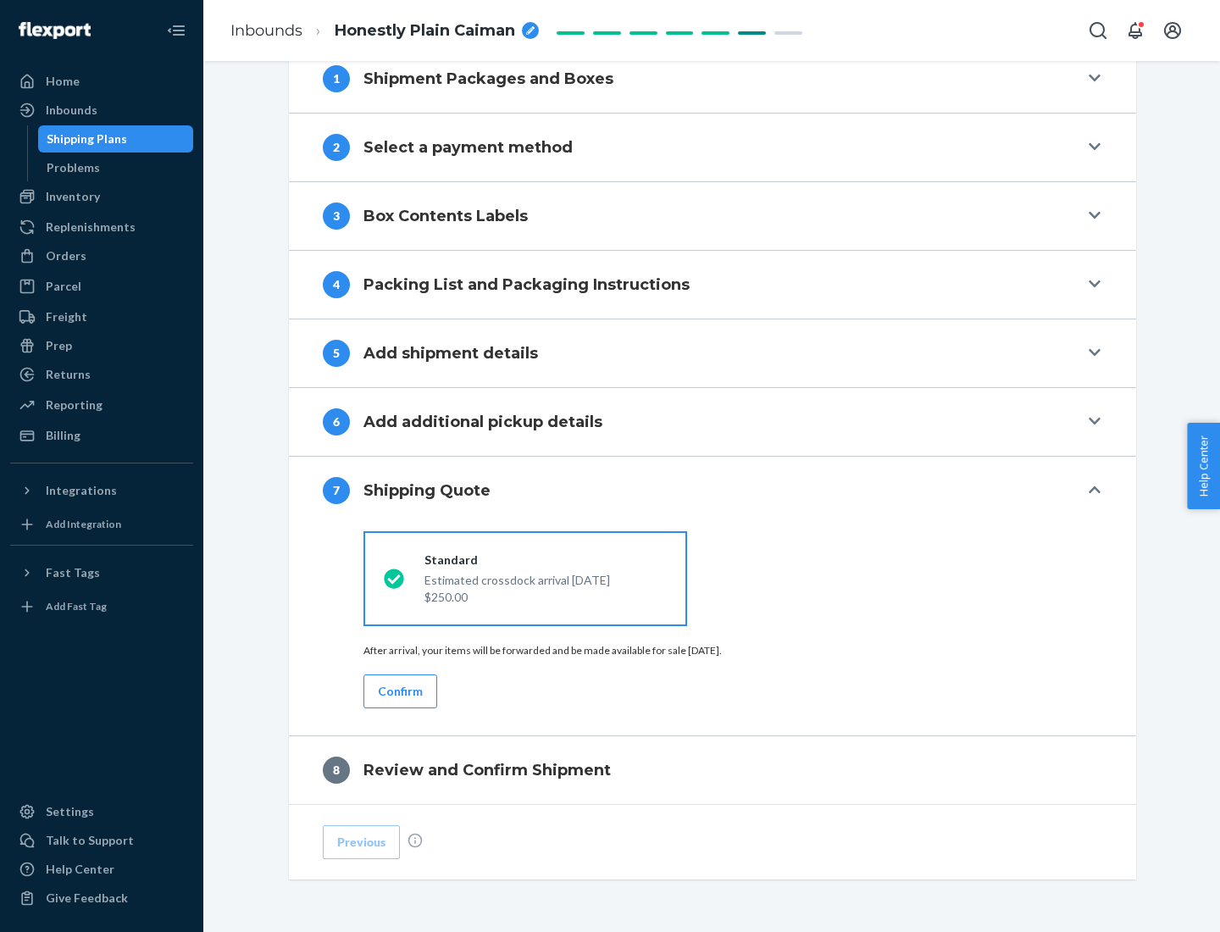
scroll to position [702, 0]
